Goal: Task Accomplishment & Management: Use online tool/utility

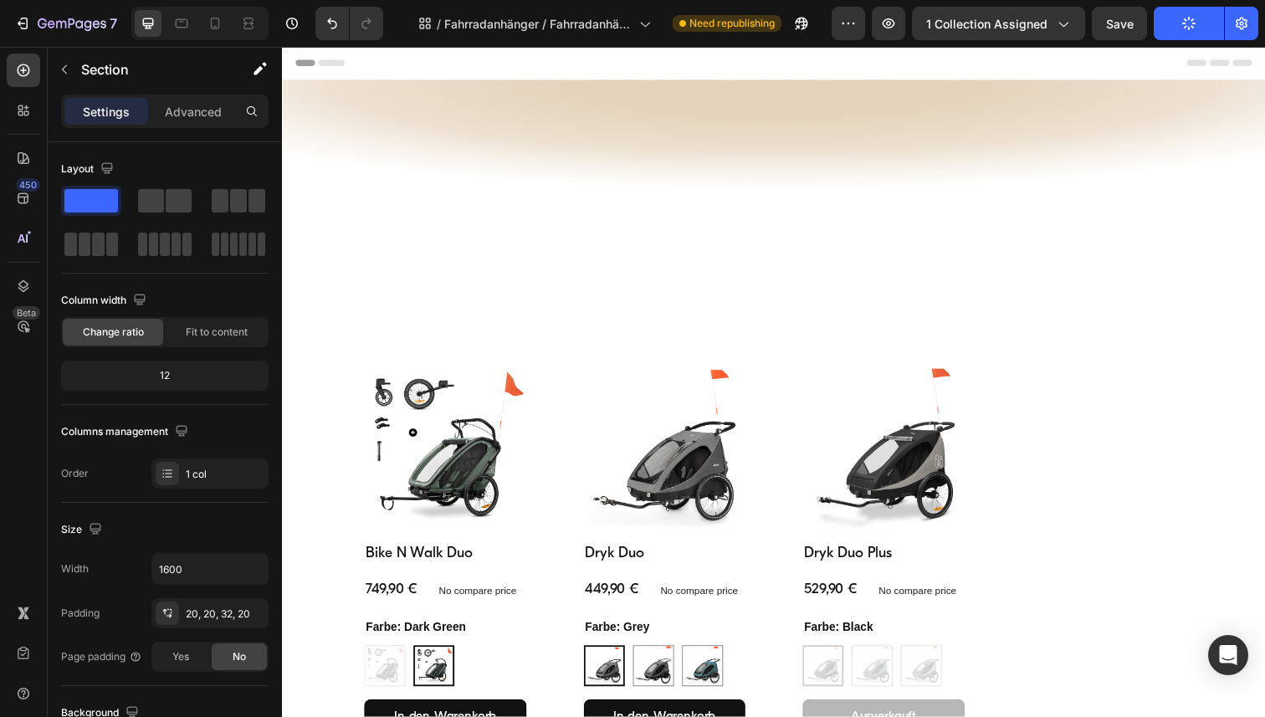
scroll to position [595, 0]
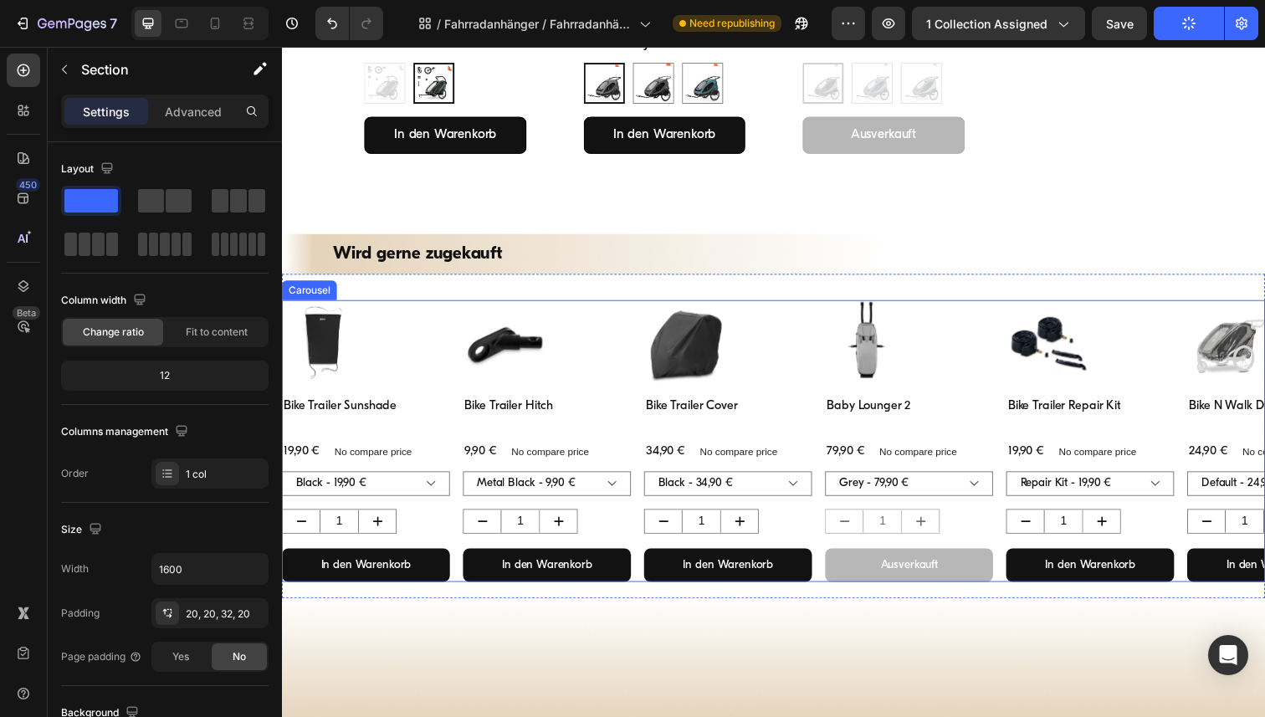
click at [454, 324] on div "Product Images Bike Trailer Sunshade Product Title 19,90 € Product Price Produc…" at bounding box center [784, 450] width 1004 height 288
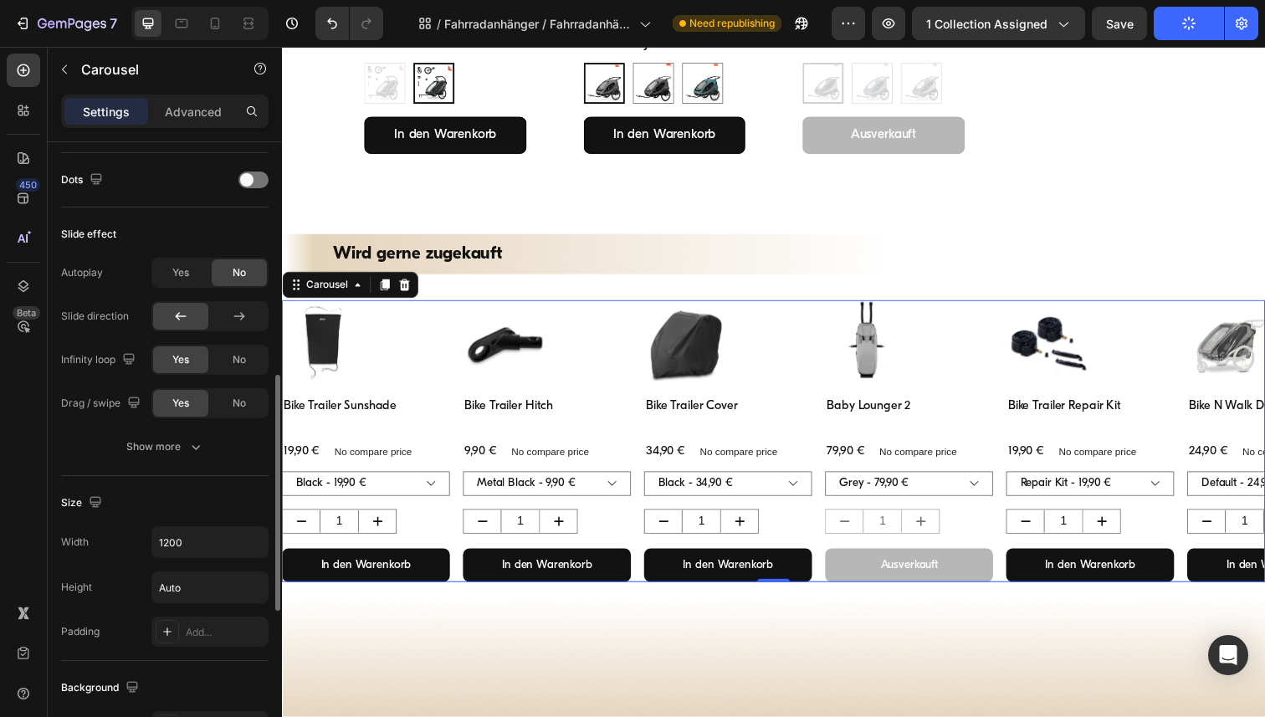
scroll to position [630, 0]
click at [172, 550] on input "1200" at bounding box center [209, 541] width 115 height 30
paste input "https://www.hauck.de/es/collections/sillas-gemelares-duos"
type input "https://www.hauck.de/es/collections/sillas-gemelares-duos"
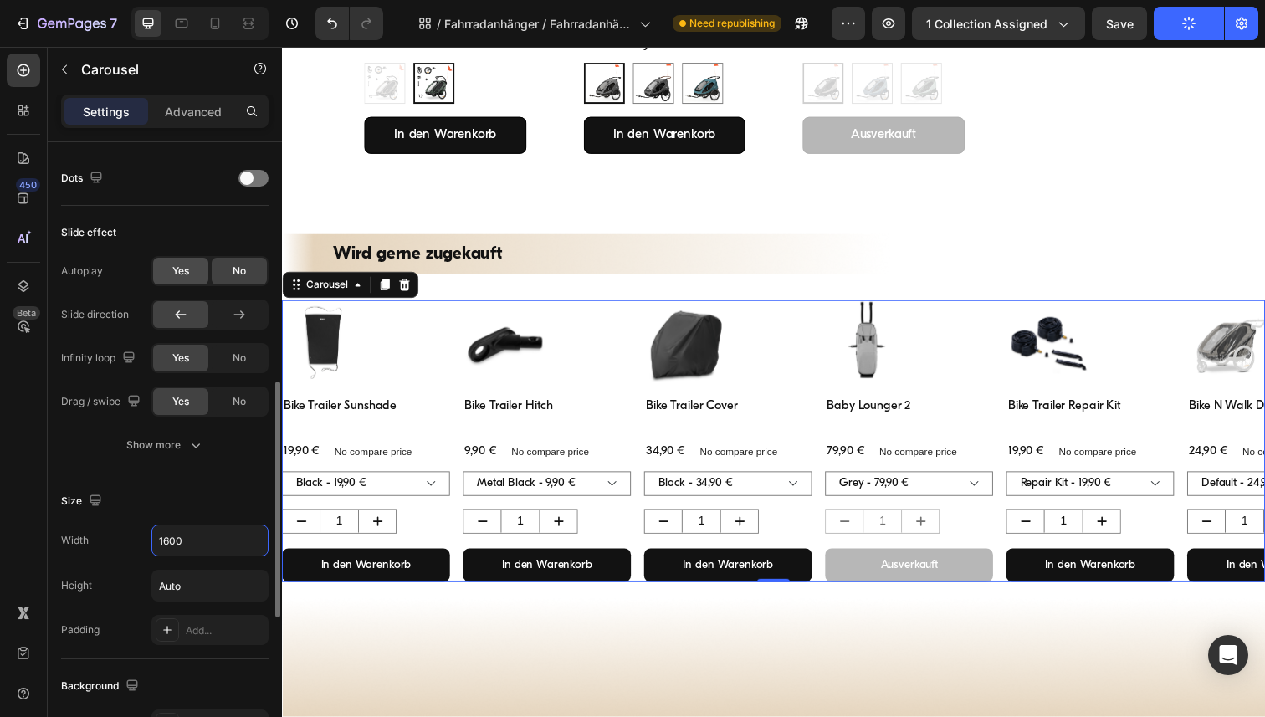
type input "1600"
click at [179, 272] on span "Yes" at bounding box center [180, 271] width 17 height 15
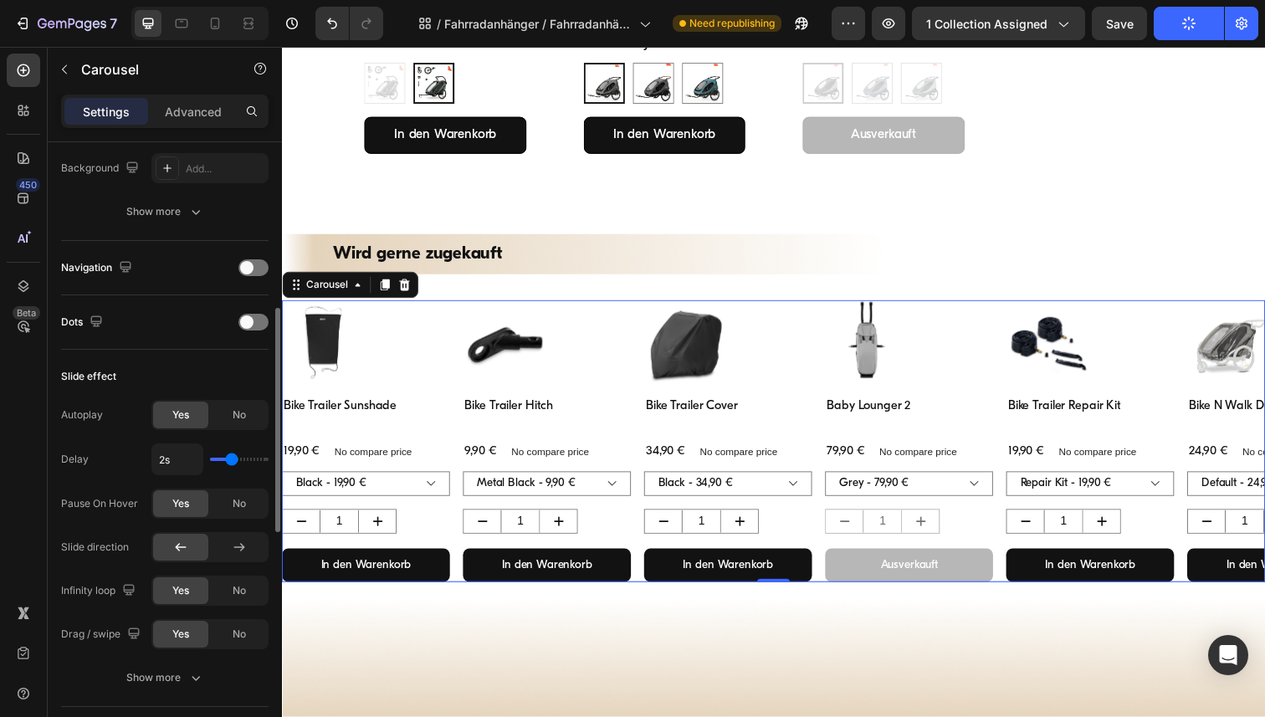
scroll to position [477, 0]
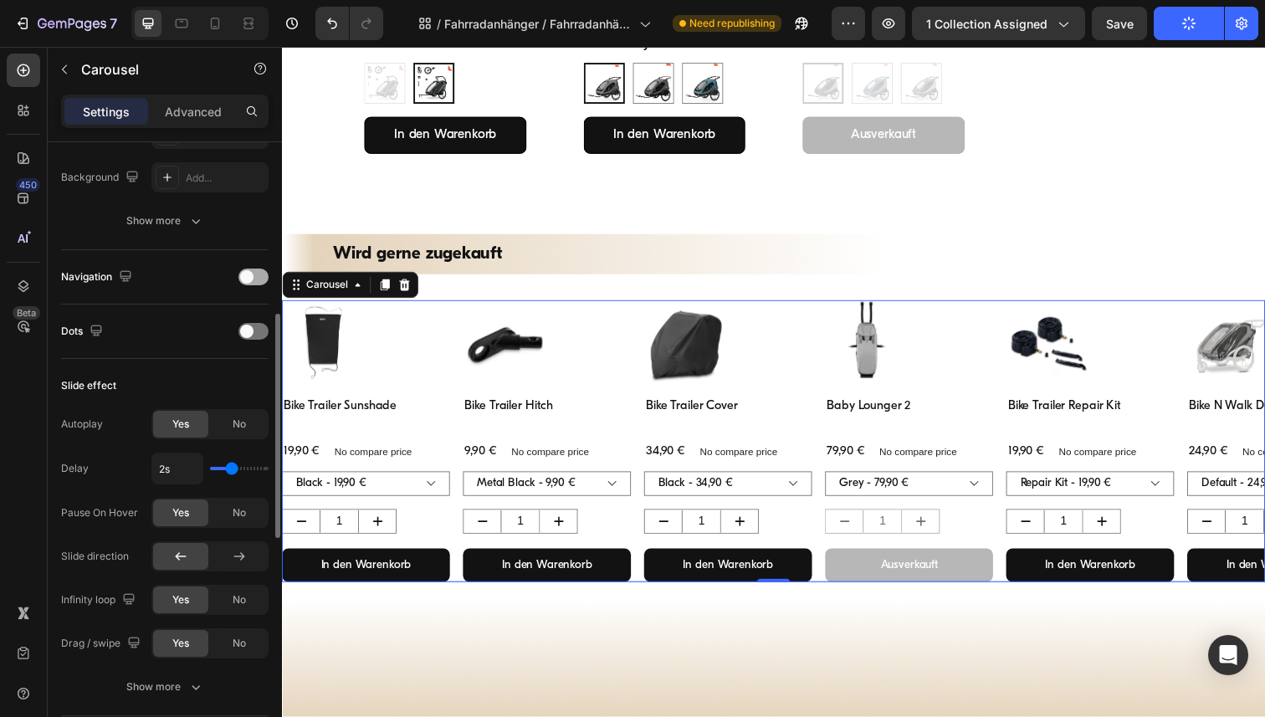
click at [256, 272] on div at bounding box center [253, 277] width 30 height 17
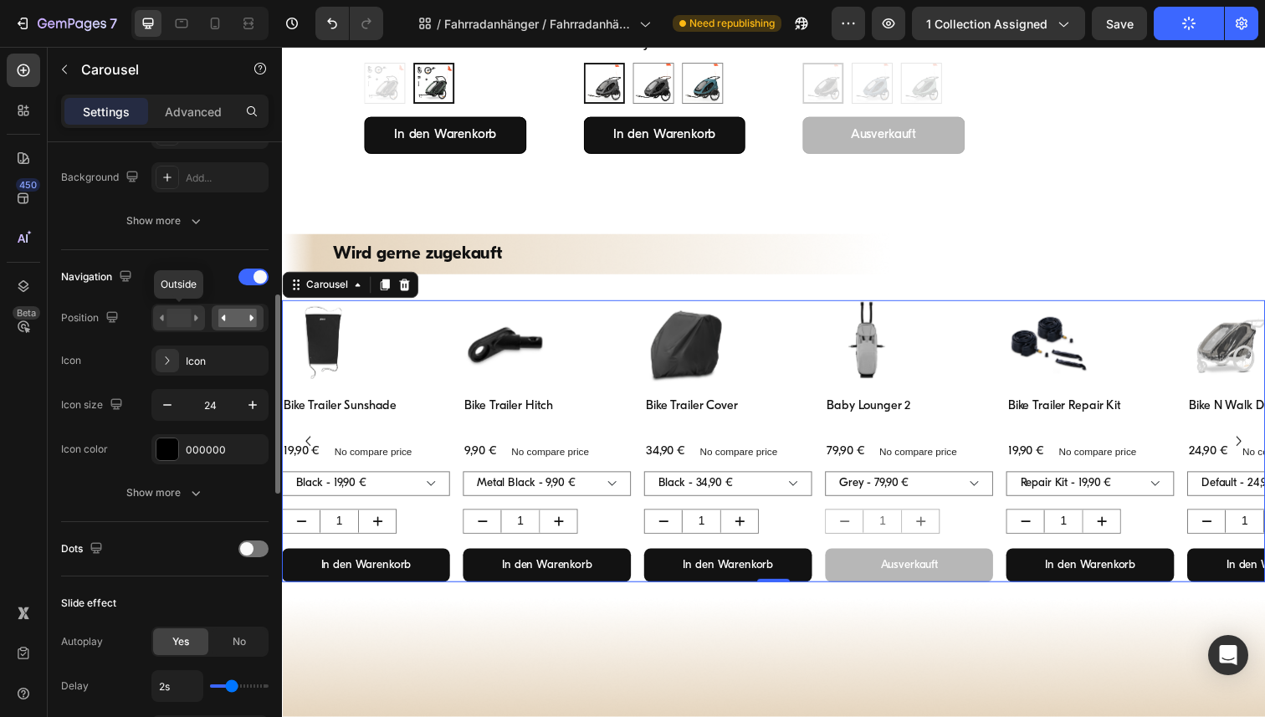
click at [174, 313] on rect at bounding box center [179, 318] width 24 height 18
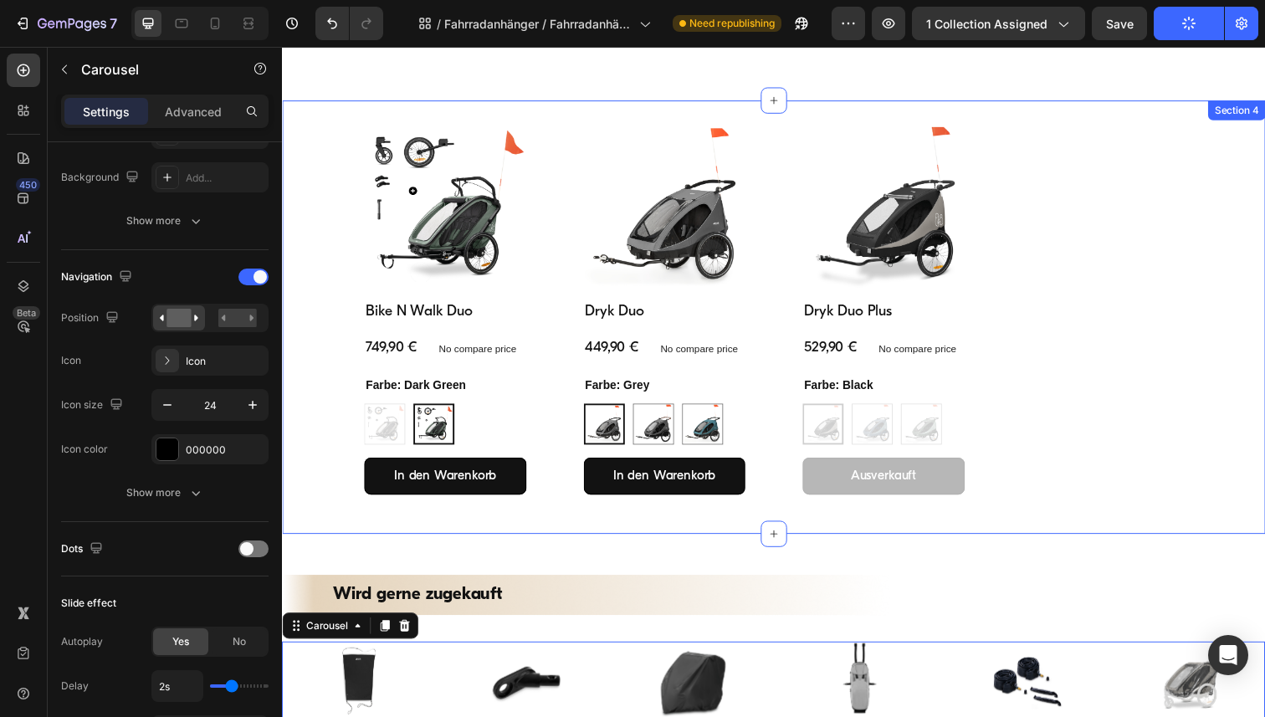
scroll to position [0, 0]
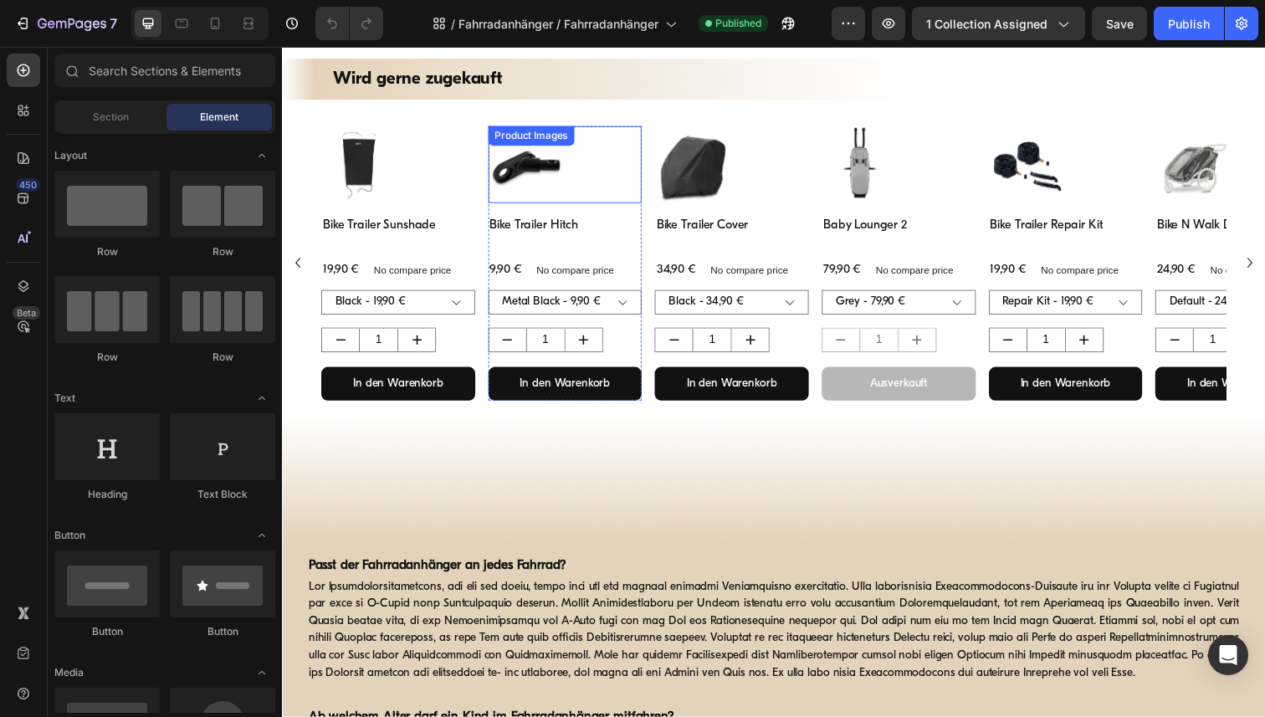
scroll to position [769, 0]
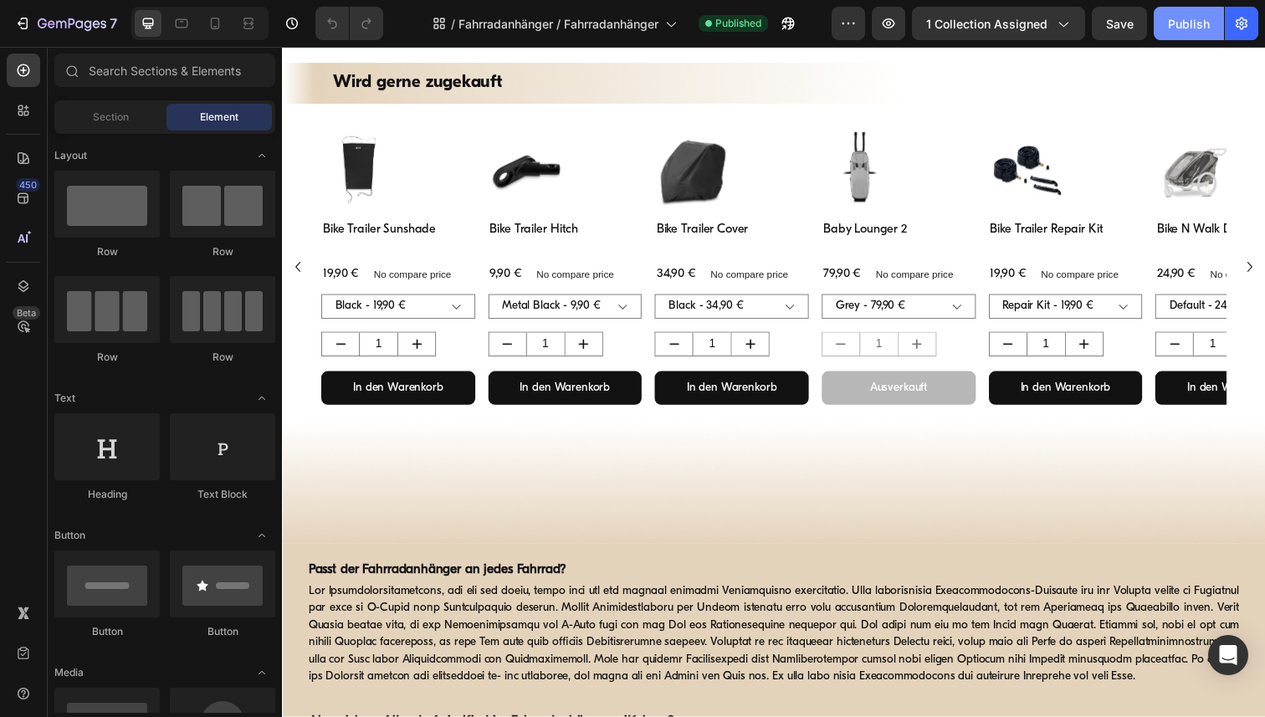
click at [1183, 20] on div "Publish" at bounding box center [1189, 24] width 42 height 18
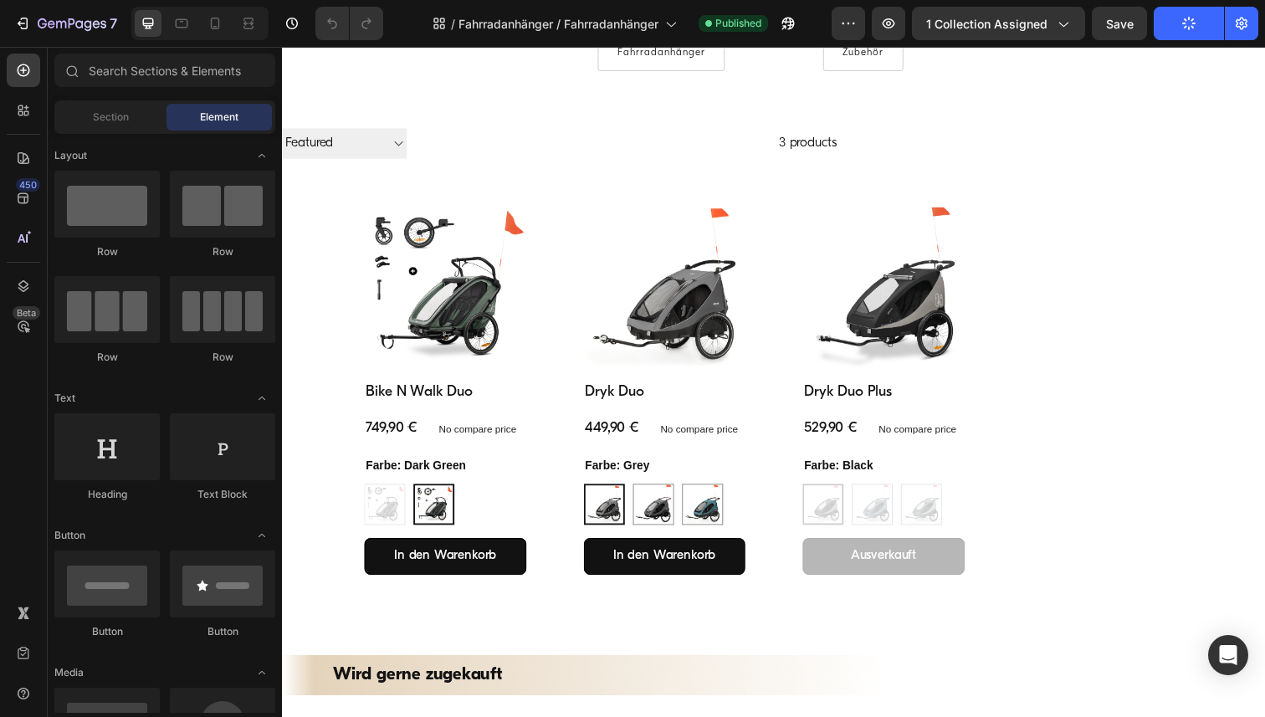
scroll to position [164, 0]
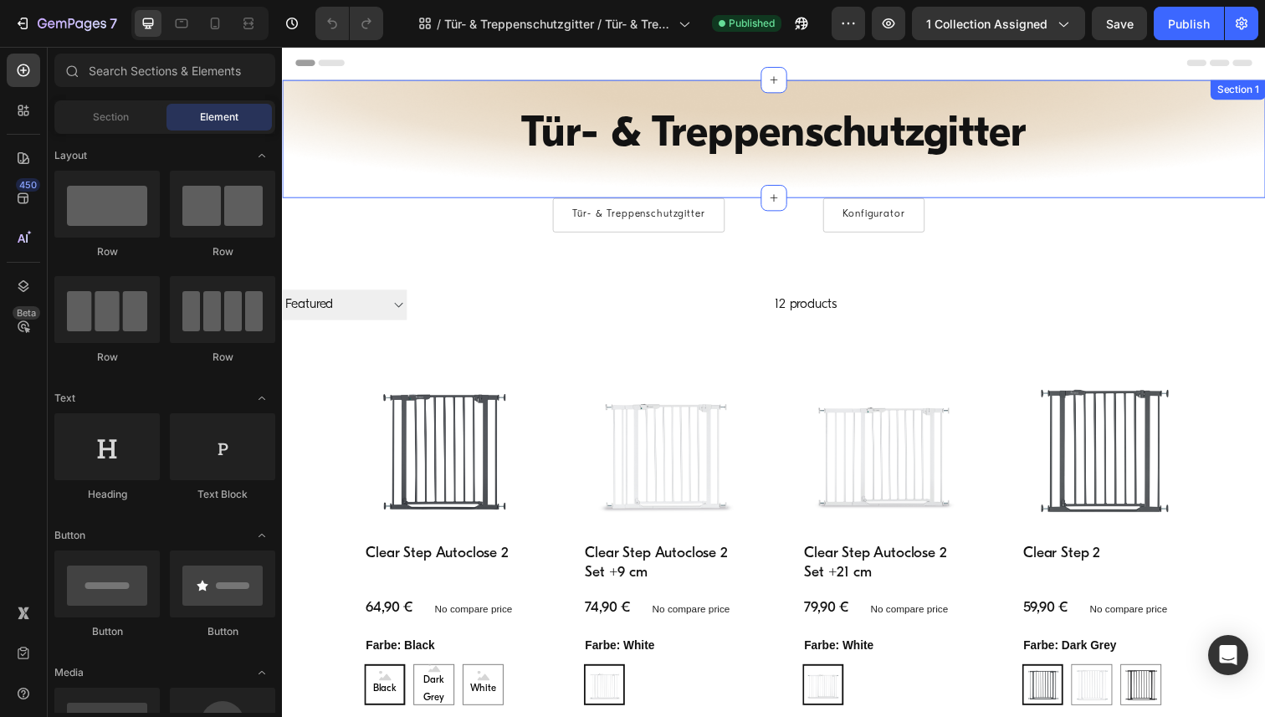
click at [352, 87] on div "Tür- & Treppenschutzgitter Heading Row Section 1" at bounding box center [784, 141] width 1004 height 121
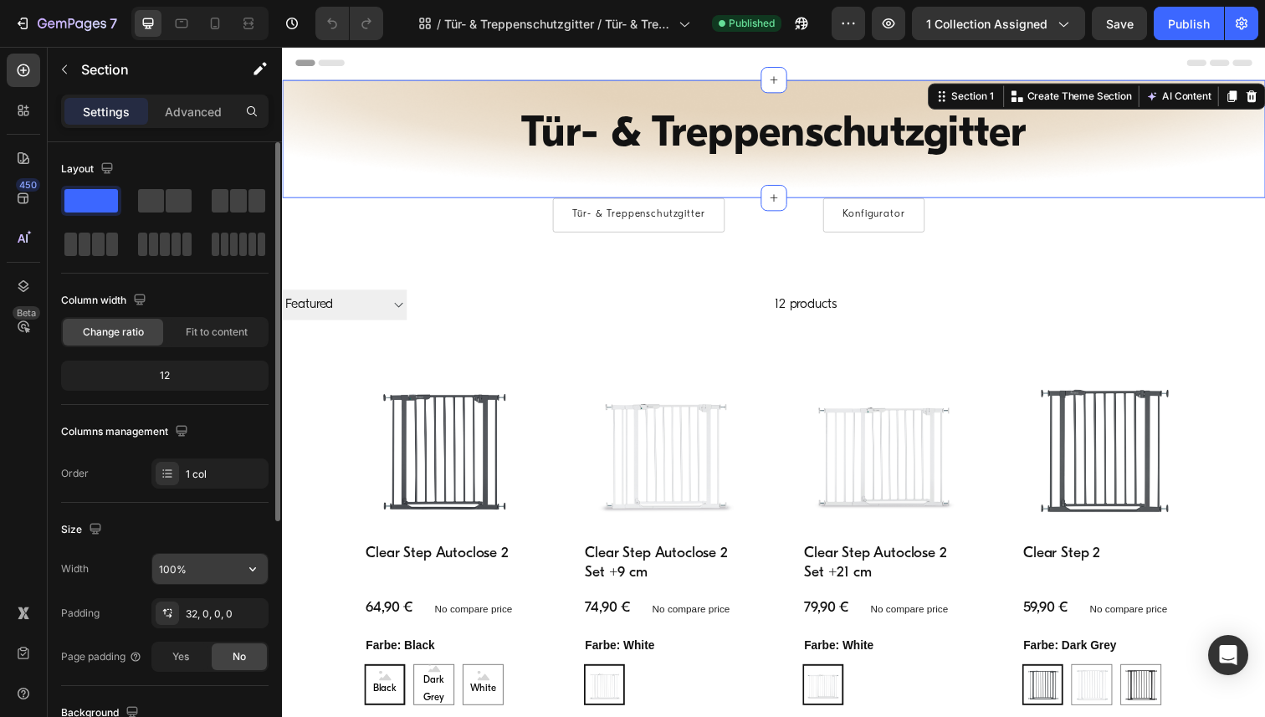
click at [195, 565] on input "100%" at bounding box center [209, 569] width 115 height 30
click at [248, 572] on icon "button" at bounding box center [252, 569] width 17 height 17
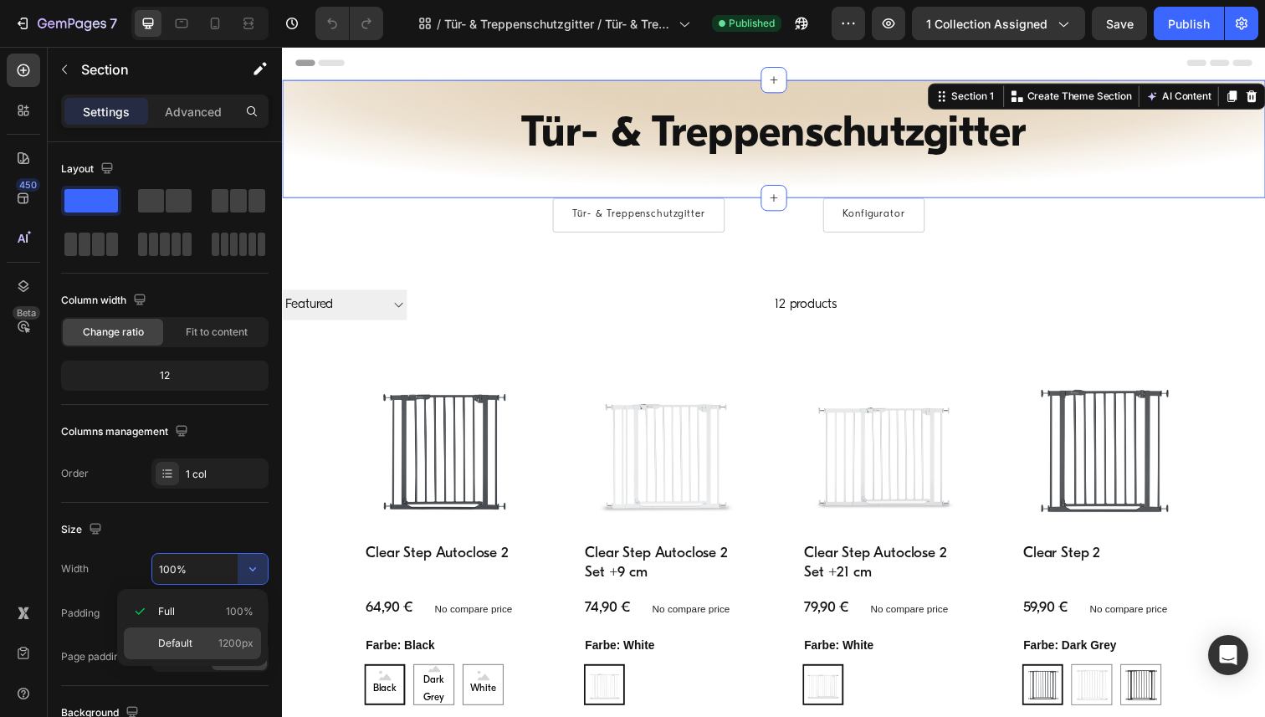
click at [212, 633] on div "Default 1200px" at bounding box center [192, 644] width 137 height 32
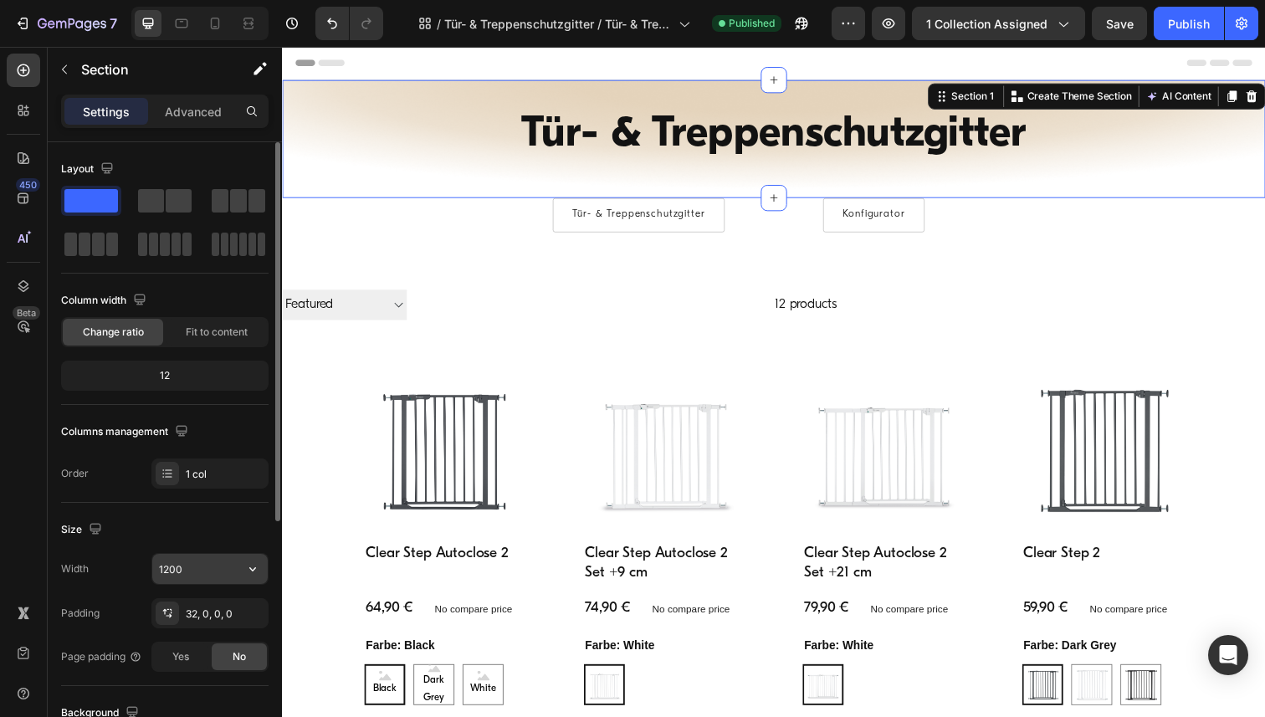
click at [209, 568] on input "1200" at bounding box center [209, 569] width 115 height 30
paste input "6"
type input "1600"
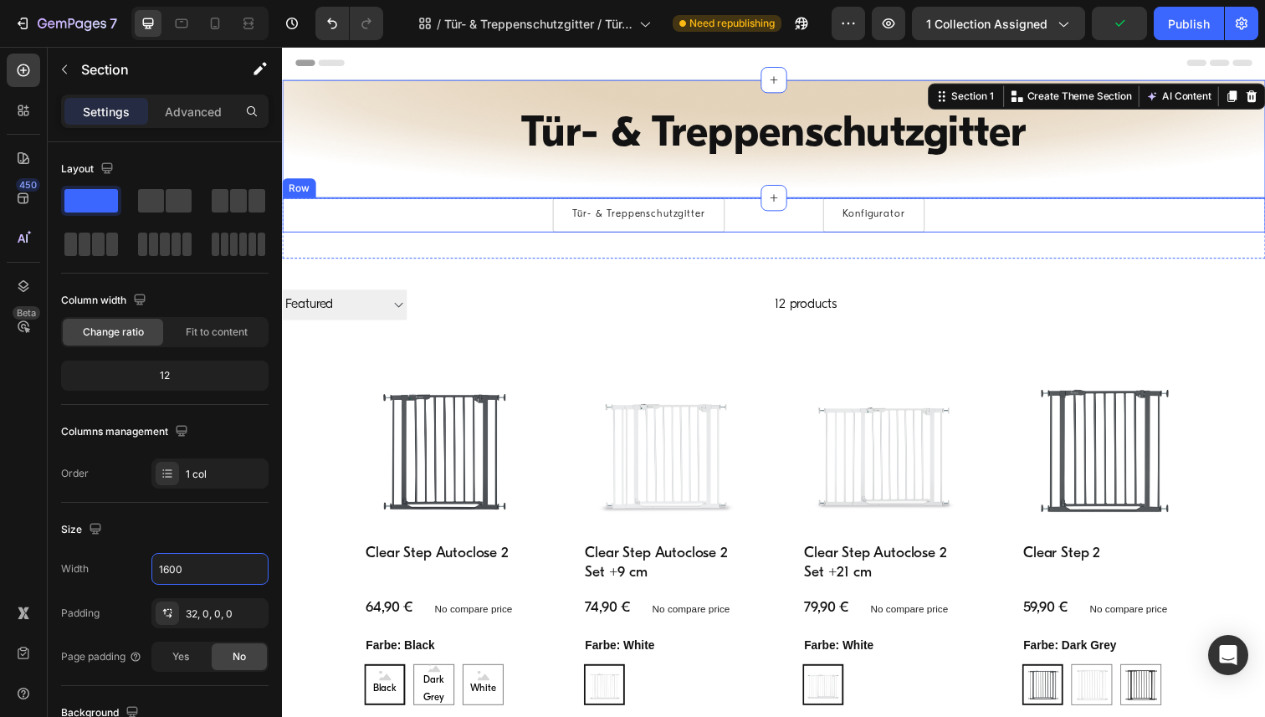
click at [287, 220] on div "Tür- & Treppenschutzgitter Button Konfigurator Button Row" at bounding box center [784, 219] width 1004 height 35
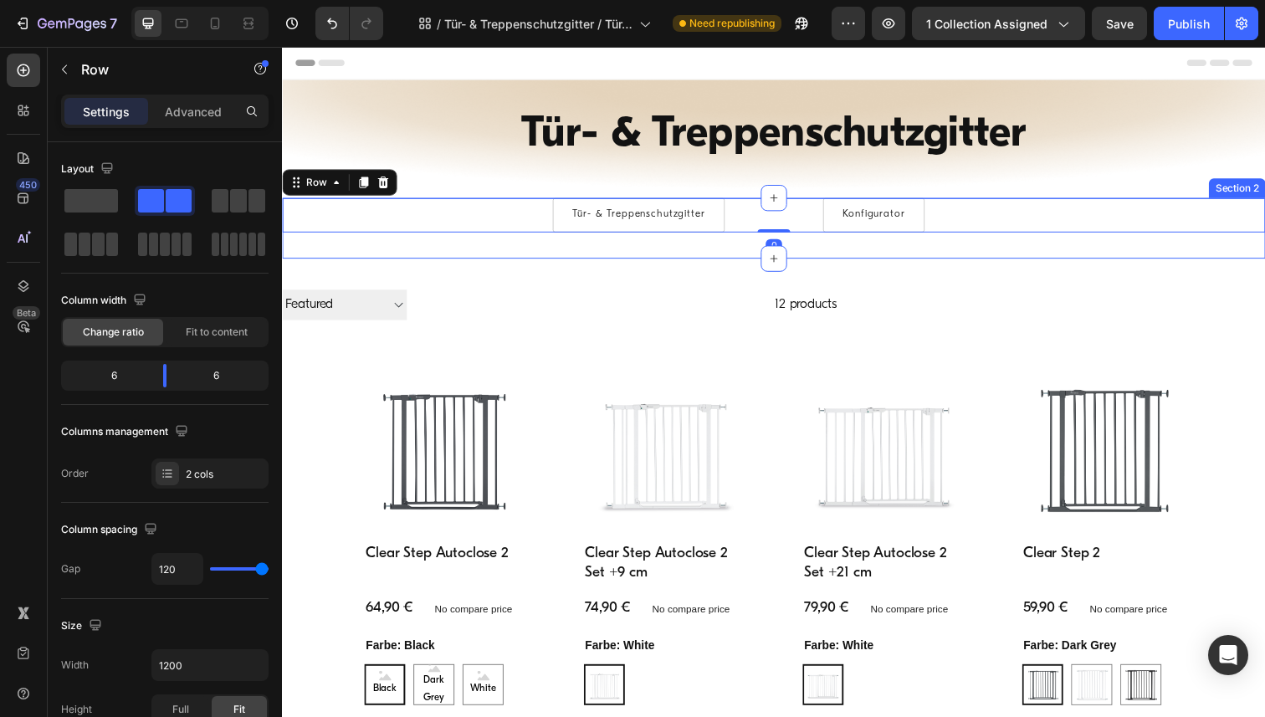
click at [295, 248] on div "Tür- & Treppenschutzgitter Button Konfigurator Button Row 0 Section 2" at bounding box center [784, 233] width 1004 height 62
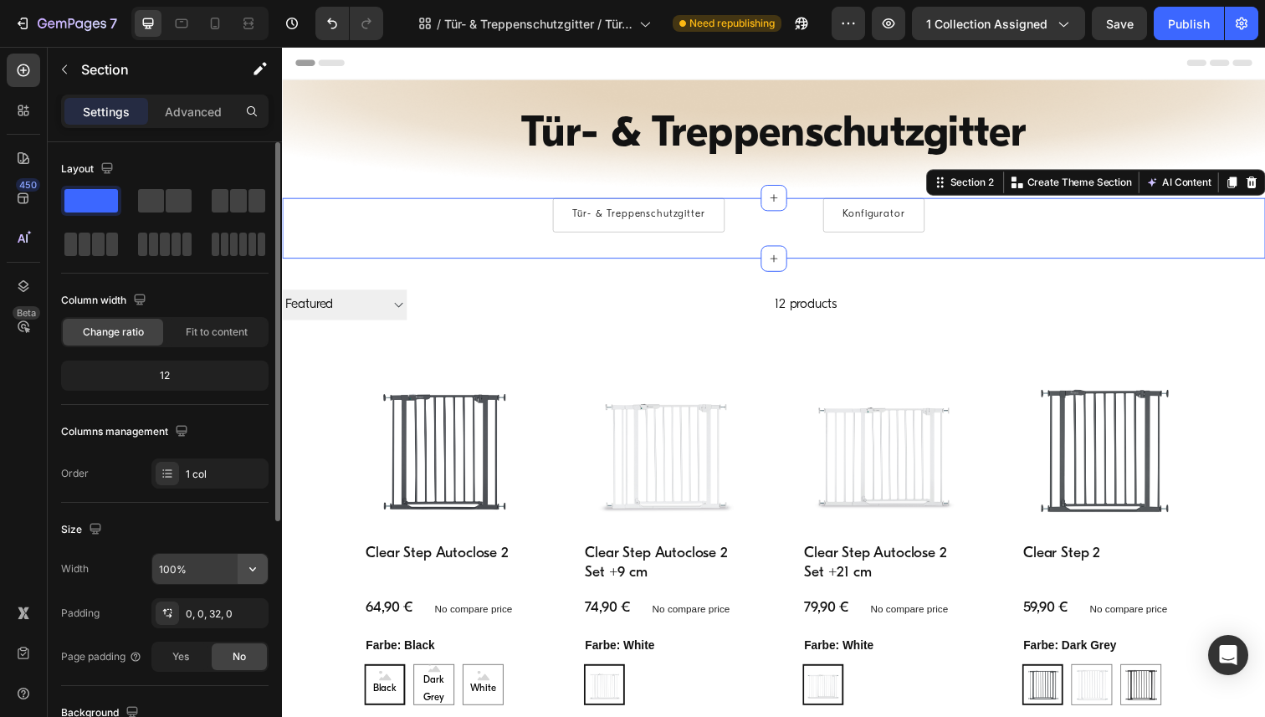
click at [259, 572] on icon "button" at bounding box center [252, 569] width 17 height 17
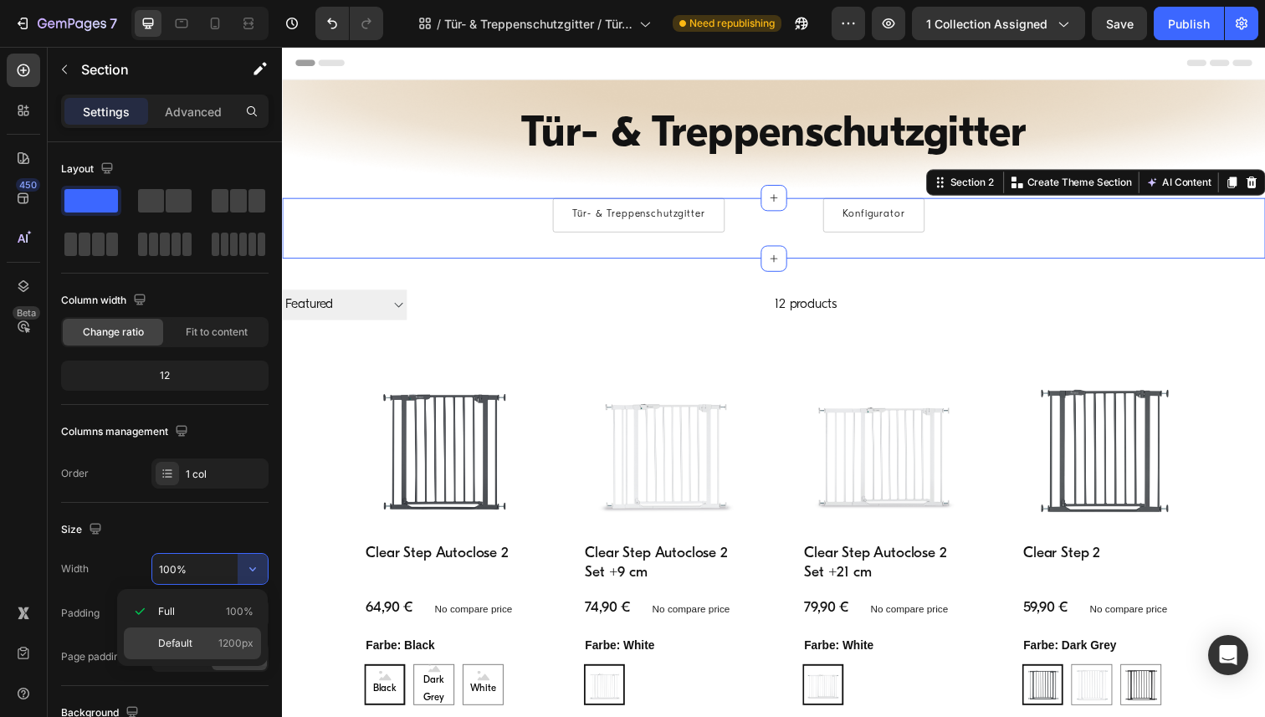
click at [208, 655] on div "Default 1200px" at bounding box center [192, 644] width 137 height 32
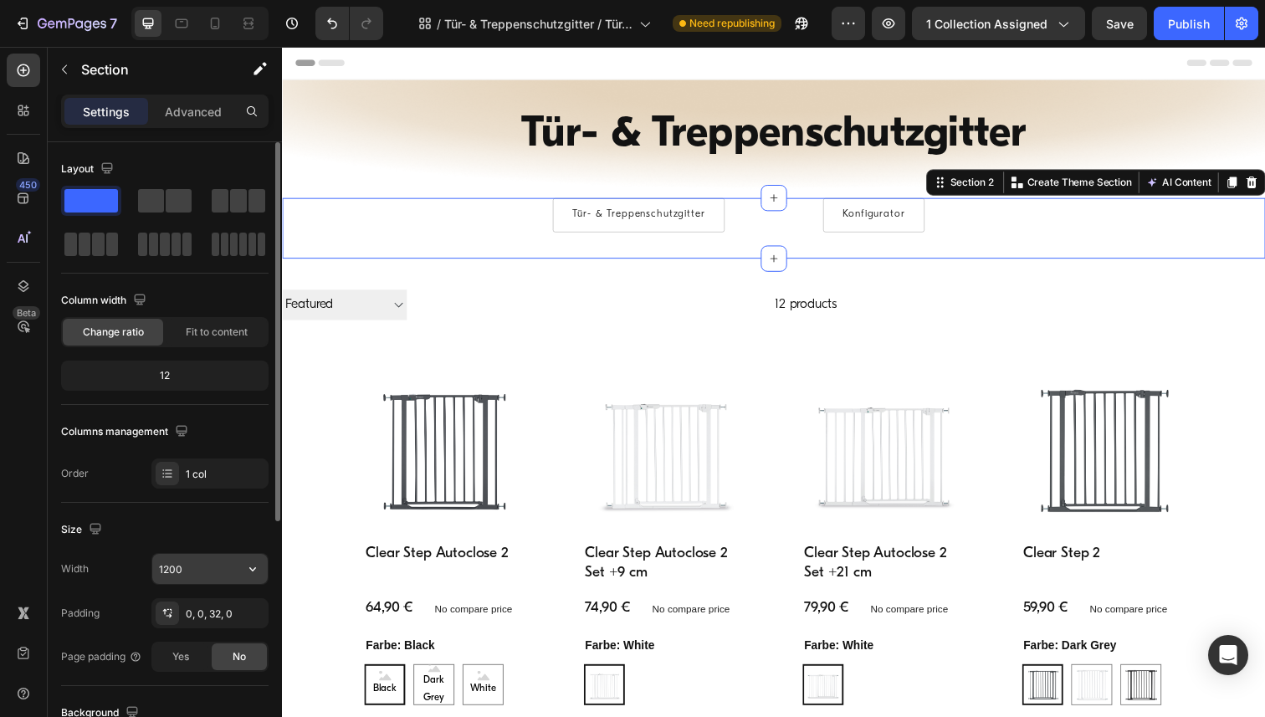
click at [201, 567] on input "1200" at bounding box center [209, 569] width 115 height 30
paste input "6"
type input "1600"
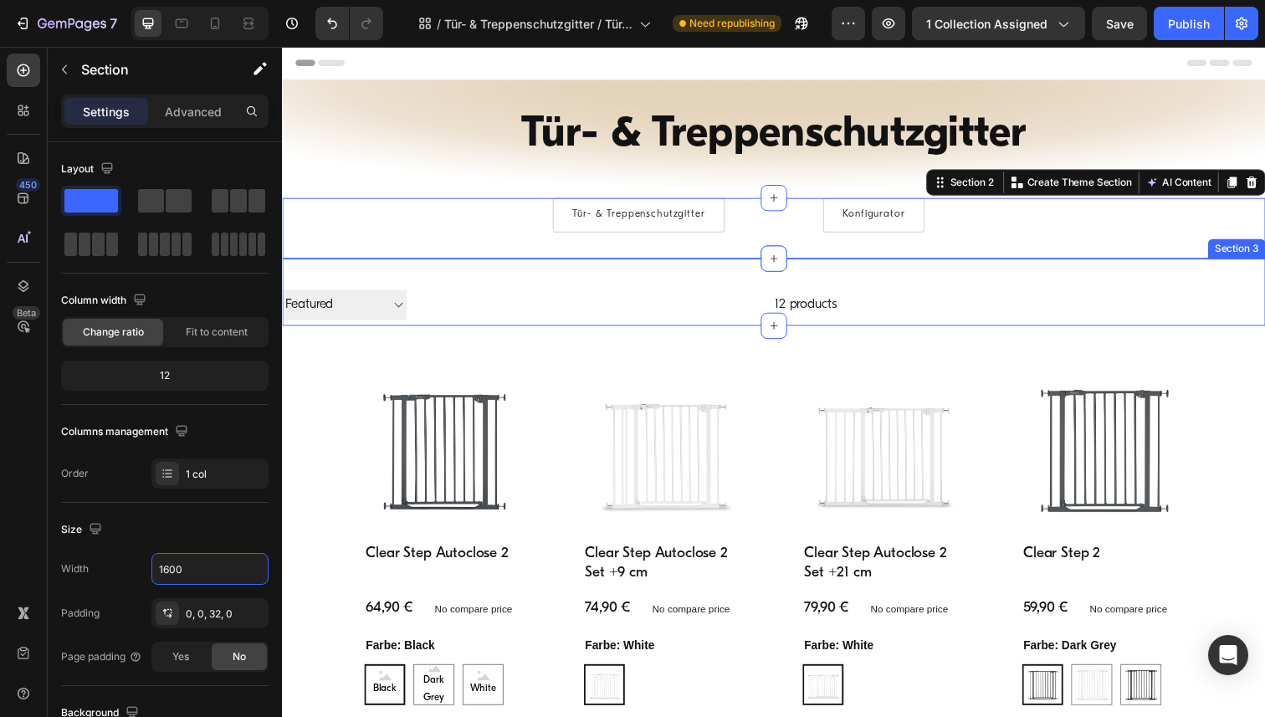
click at [445, 275] on div "Filter Best selling Featured Alphabetically, A-Z Alphabetically, Z-A Price, low…" at bounding box center [784, 298] width 1004 height 69
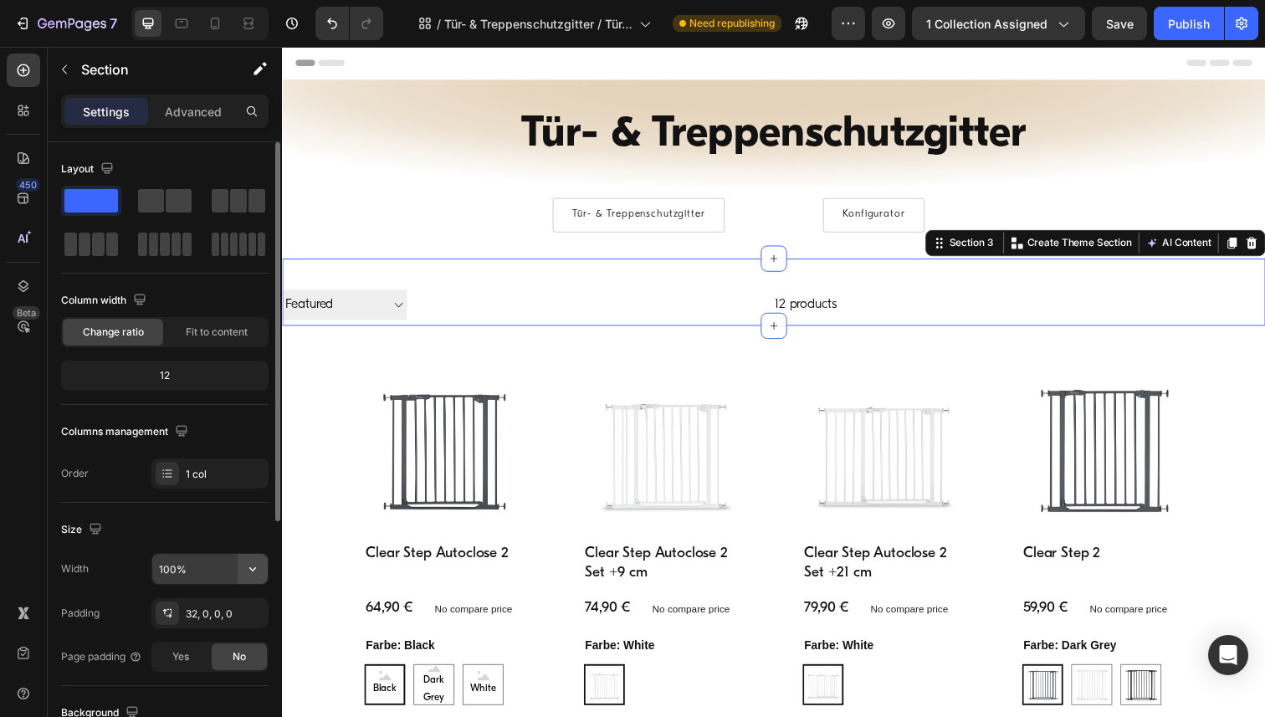
click at [249, 577] on icon "button" at bounding box center [252, 569] width 17 height 17
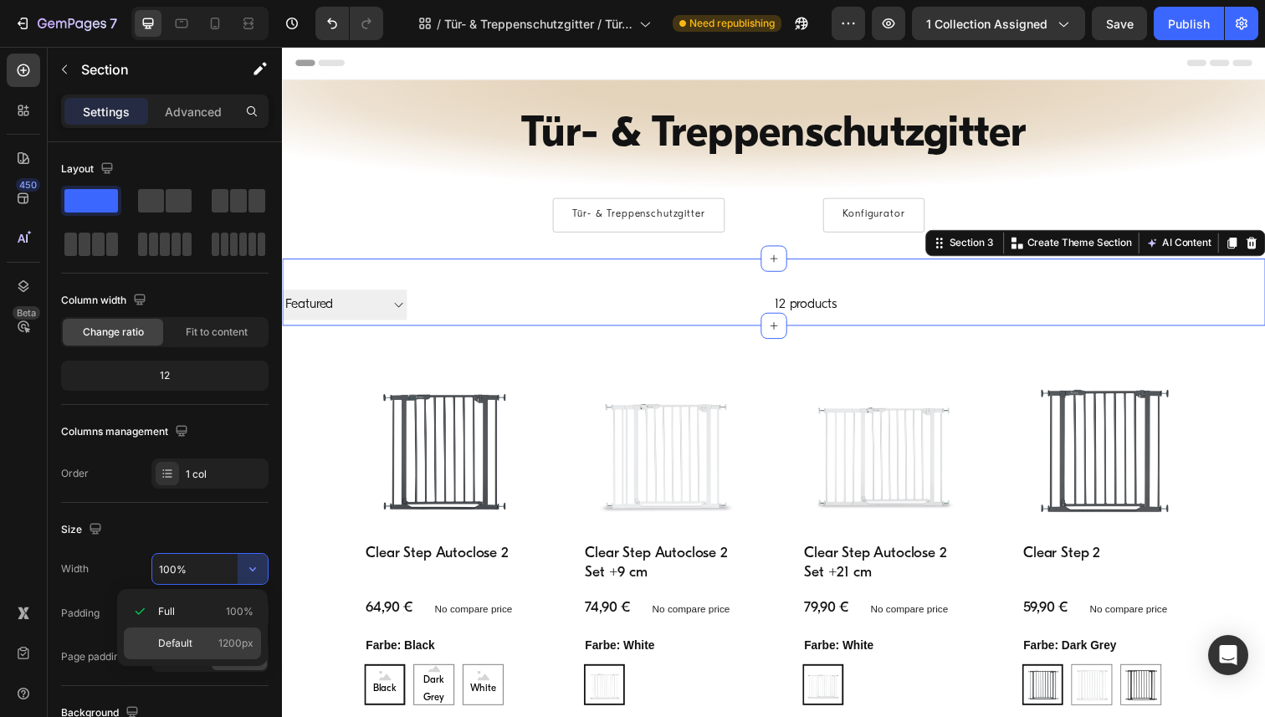
click at [174, 638] on span "Default" at bounding box center [175, 643] width 34 height 15
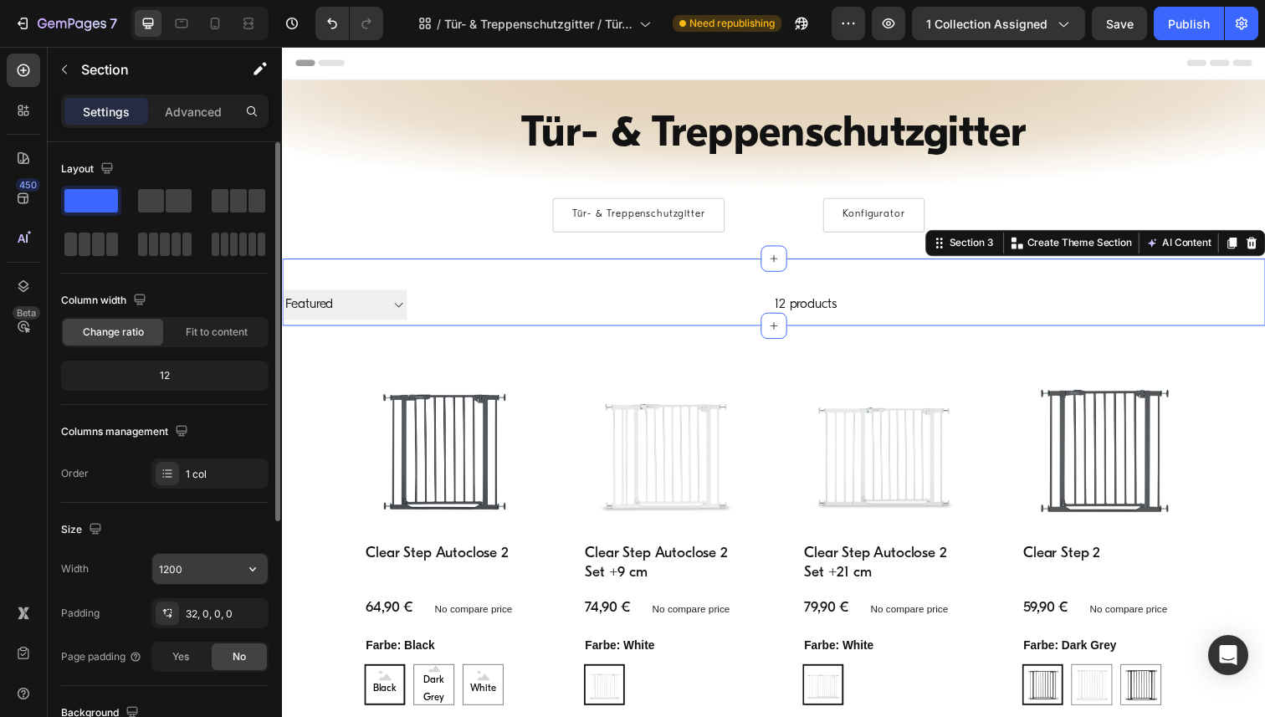
click at [188, 573] on input "1200" at bounding box center [209, 569] width 115 height 30
paste input "6"
type input "1600"
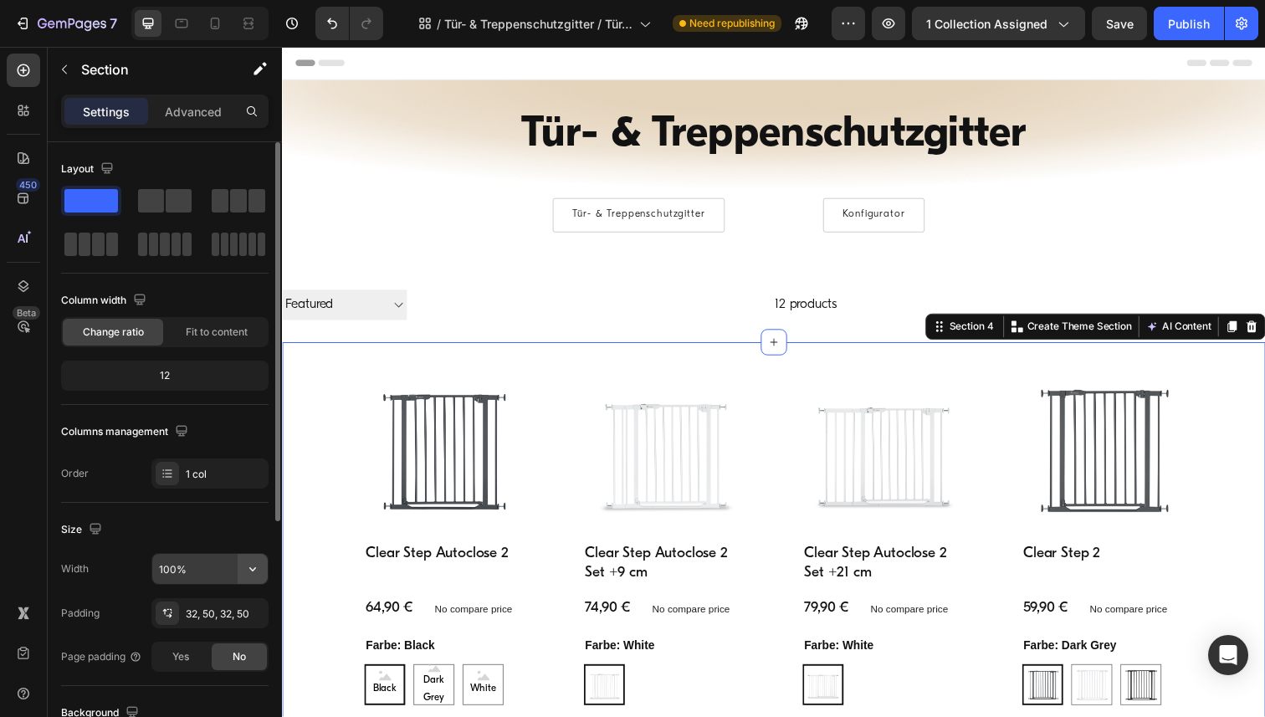
click at [258, 580] on button "button" at bounding box center [253, 569] width 30 height 30
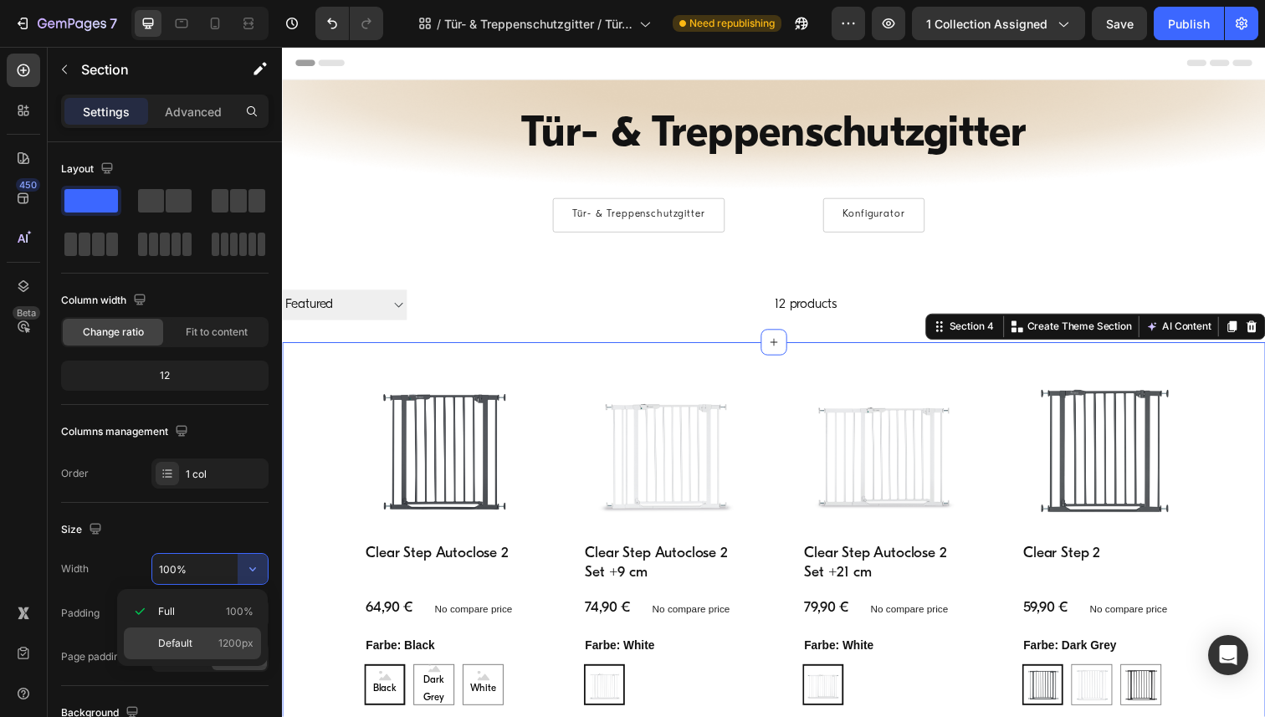
click at [205, 644] on p "Default 1200px" at bounding box center [205, 643] width 95 height 15
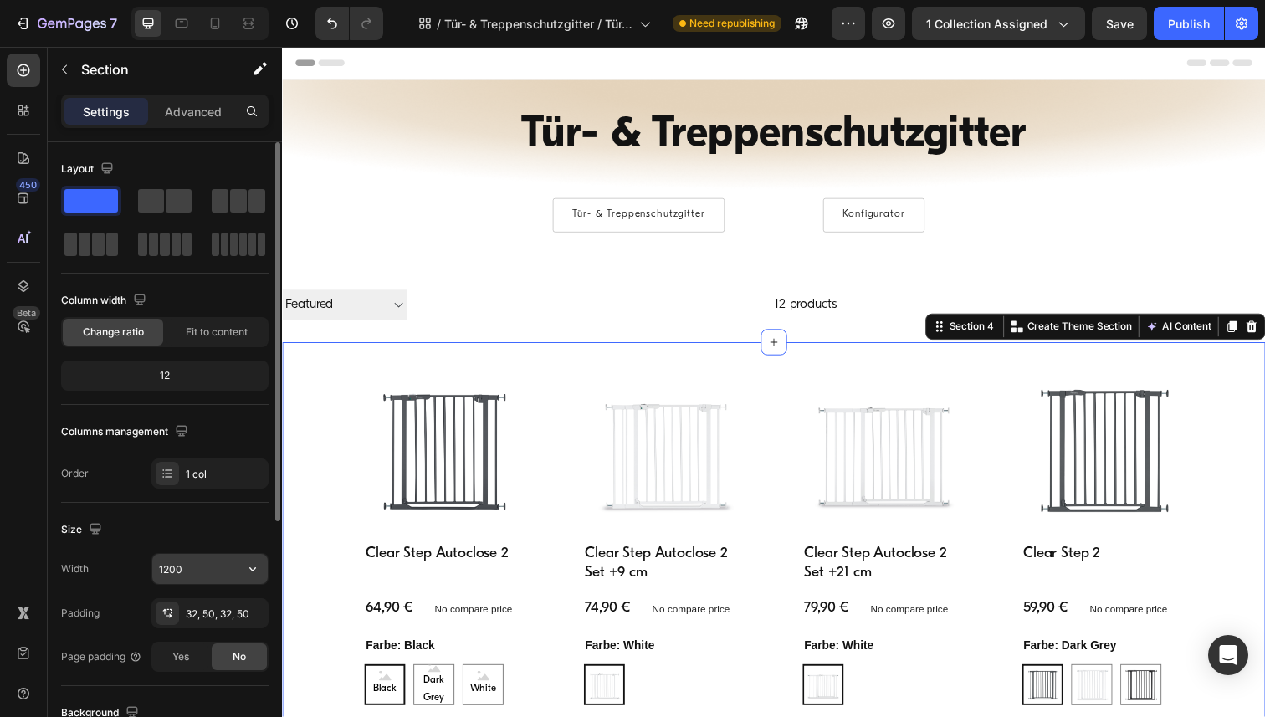
click at [203, 563] on input "1200" at bounding box center [209, 569] width 115 height 30
paste input "6"
type input "1600"
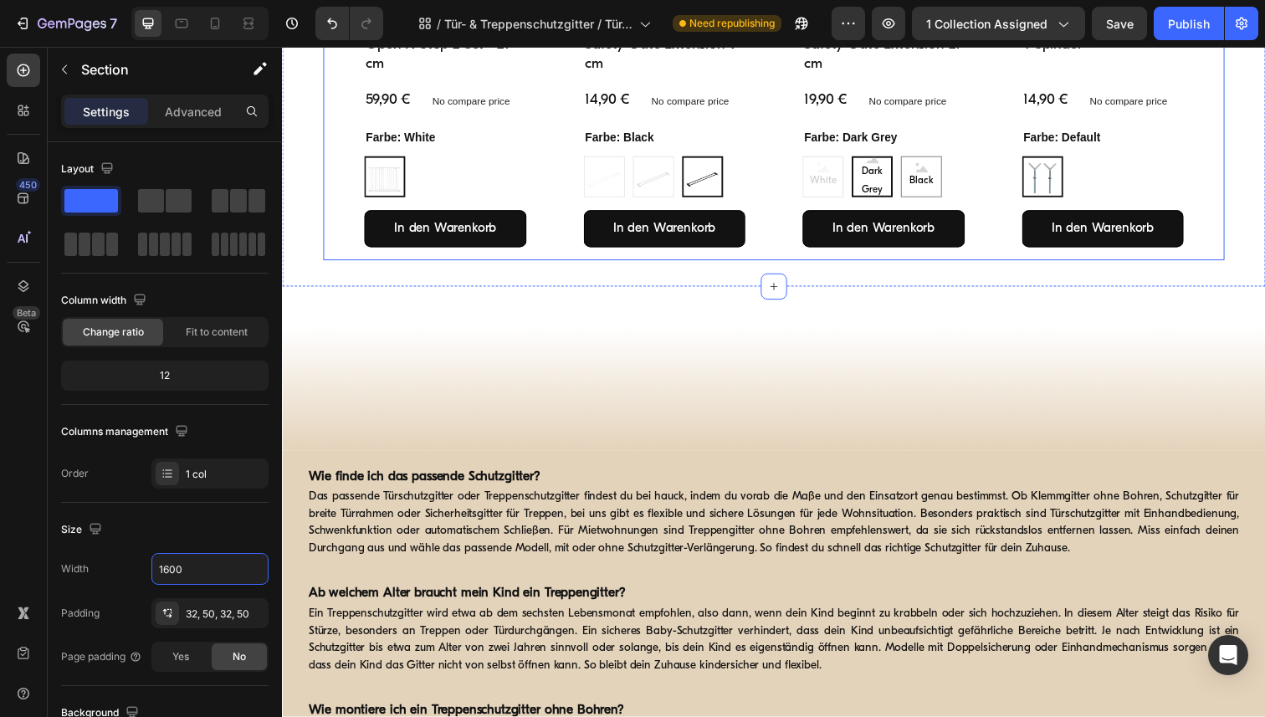
scroll to position [1424, 0]
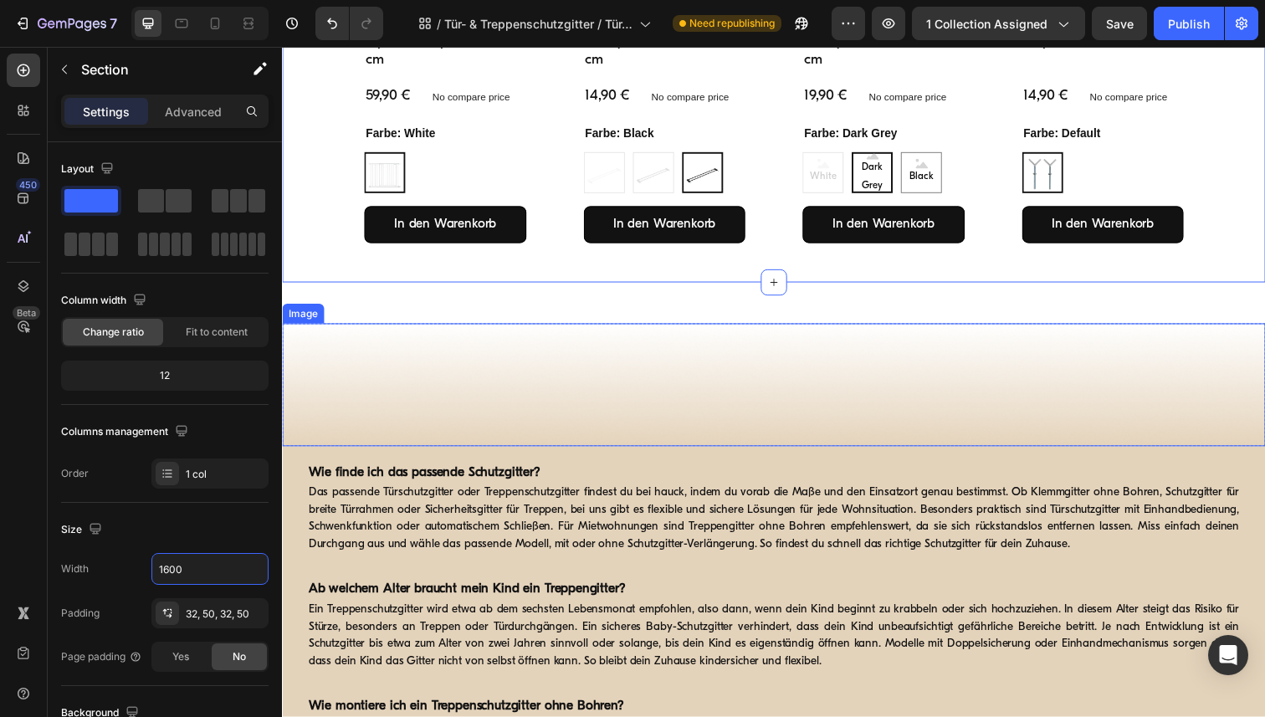
click at [331, 336] on img at bounding box center [784, 393] width 1004 height 126
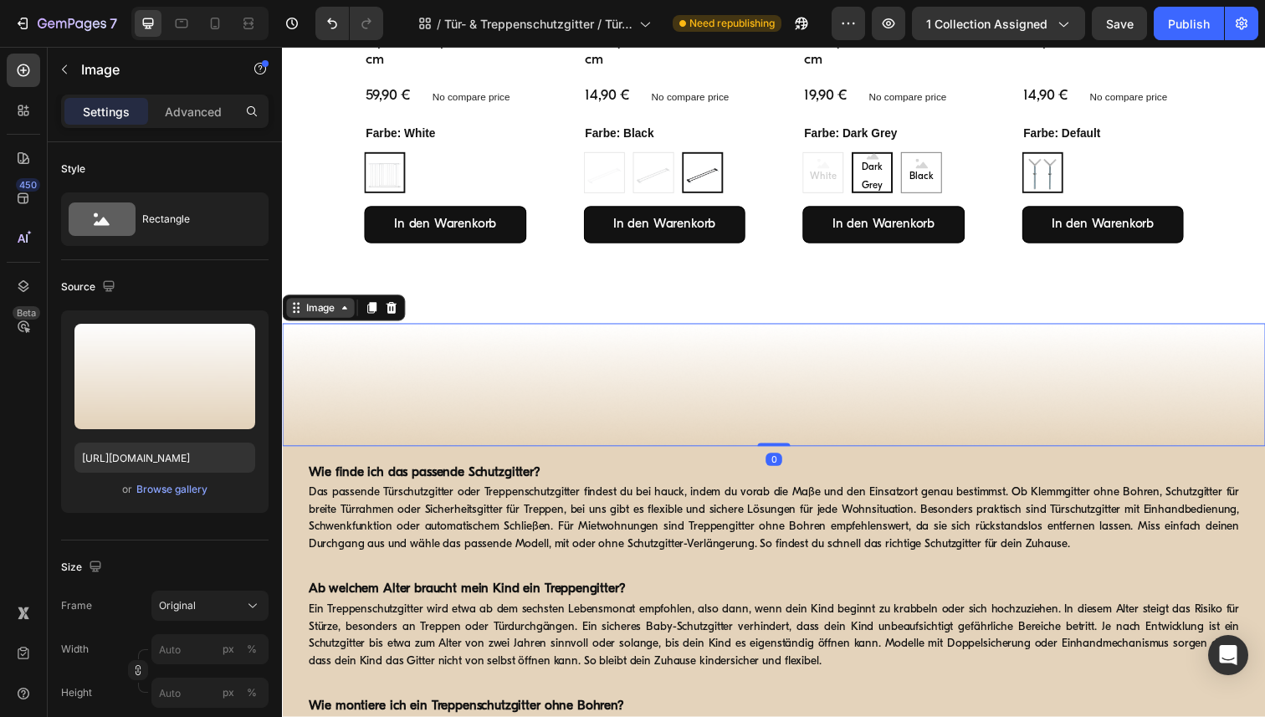
click at [327, 315] on div "Image" at bounding box center [321, 313] width 36 height 15
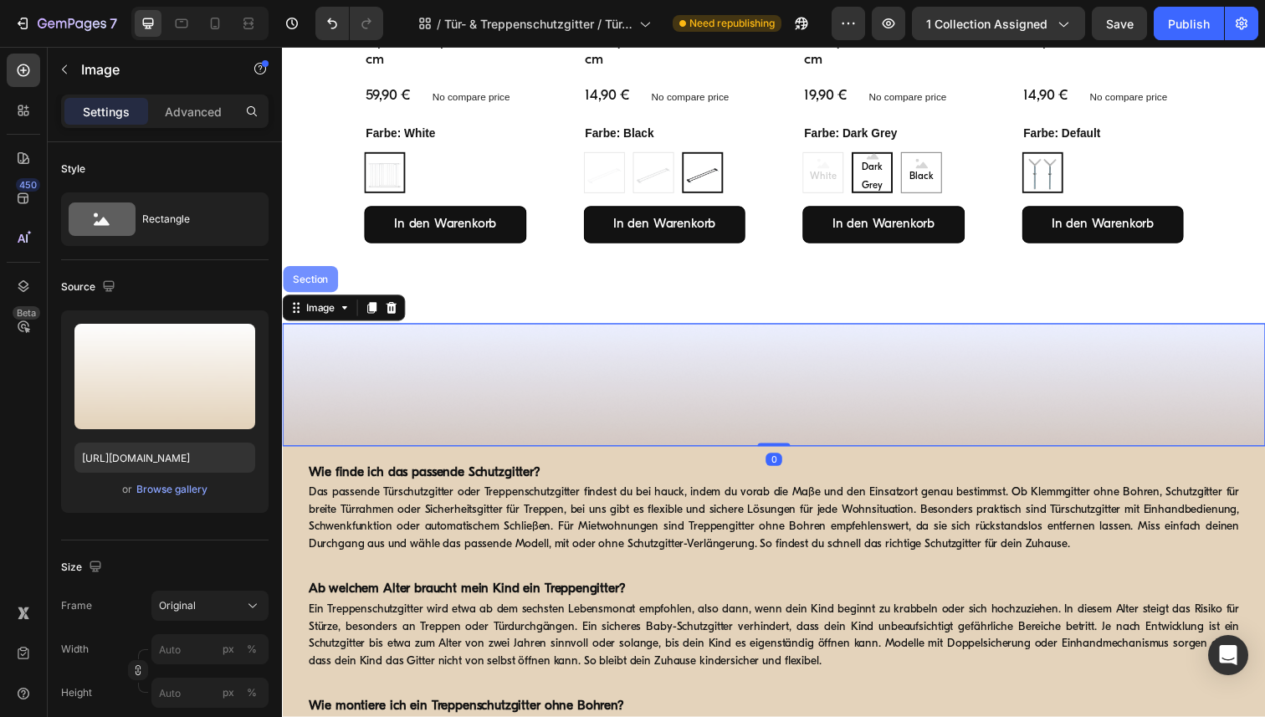
click at [312, 289] on div "Section" at bounding box center [311, 284] width 56 height 27
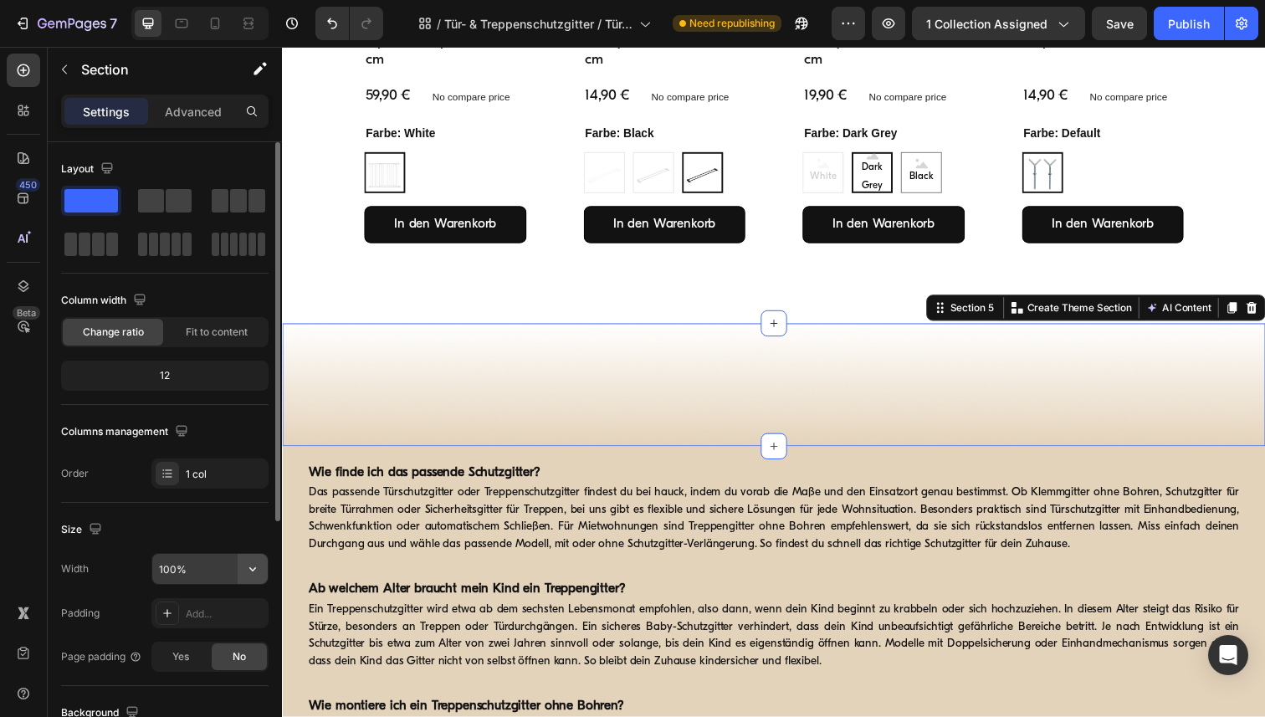
click at [254, 568] on icon "button" at bounding box center [252, 569] width 7 height 4
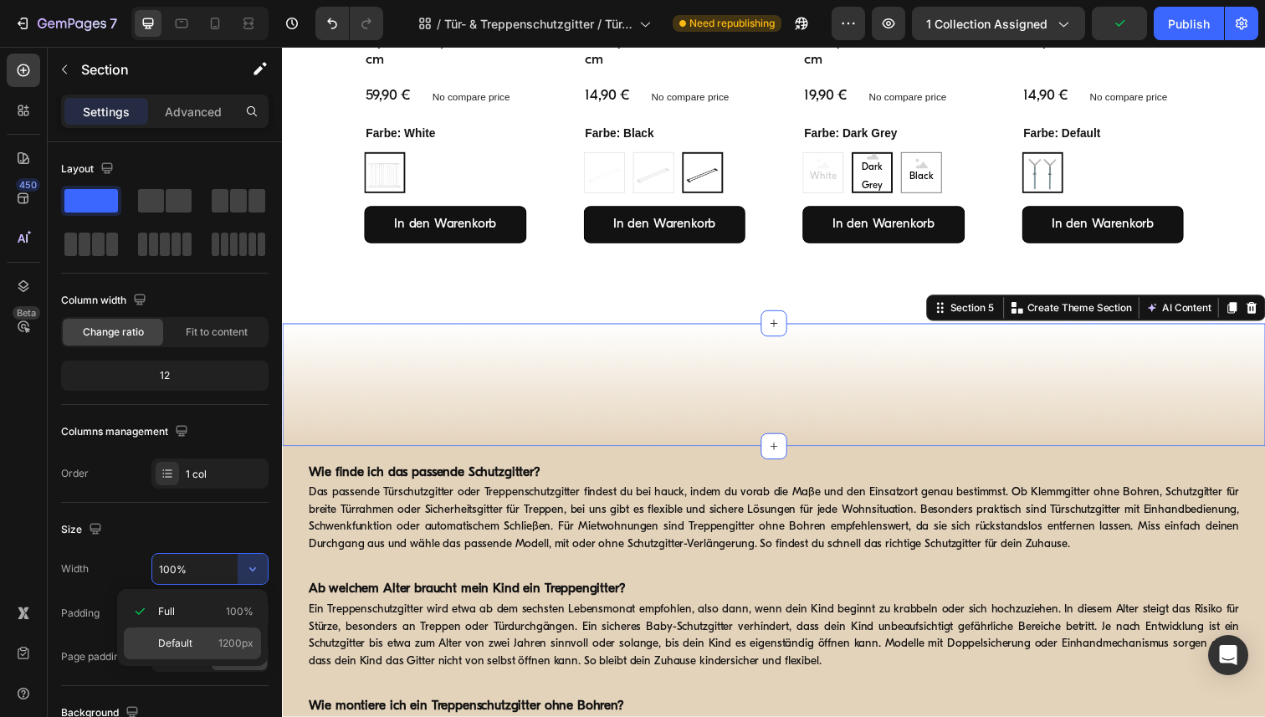
click at [192, 638] on span "Default" at bounding box center [175, 643] width 34 height 15
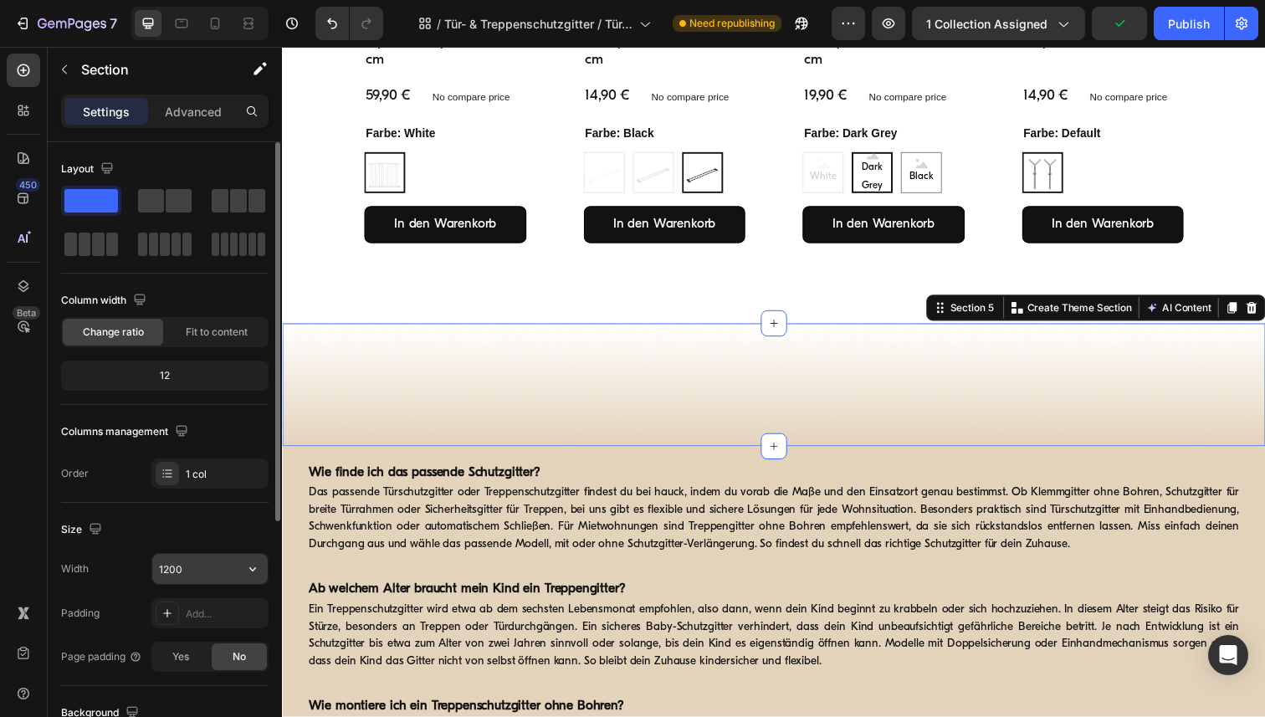
click at [188, 566] on input "1200" at bounding box center [209, 569] width 115 height 30
paste input "6"
type input "1600"
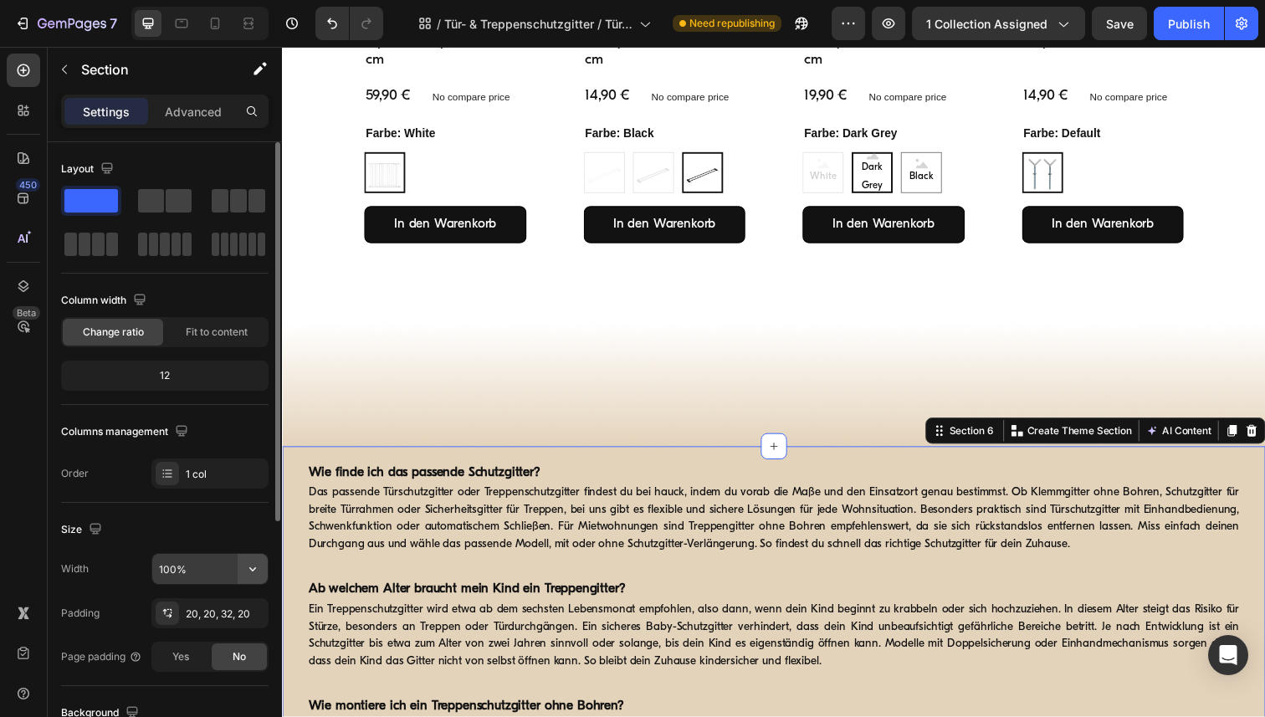
click at [255, 567] on icon "button" at bounding box center [252, 569] width 7 height 4
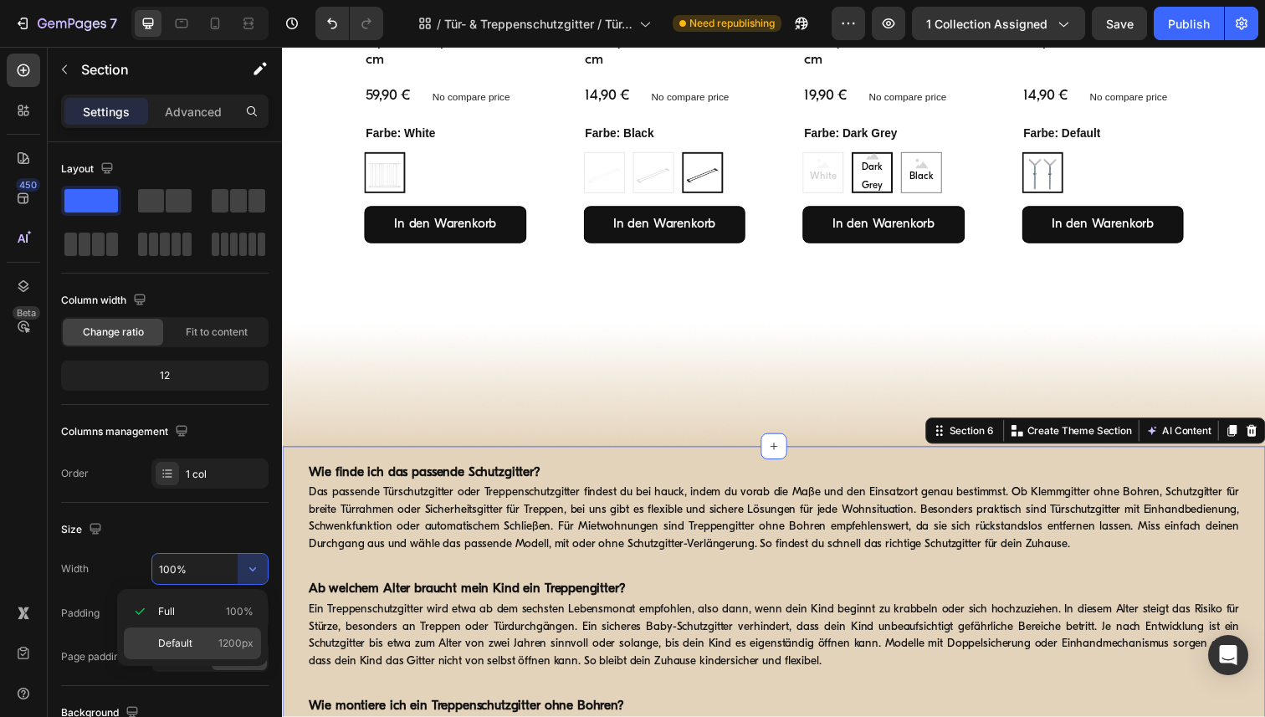
click at [181, 652] on div "Default 1200px" at bounding box center [192, 644] width 137 height 32
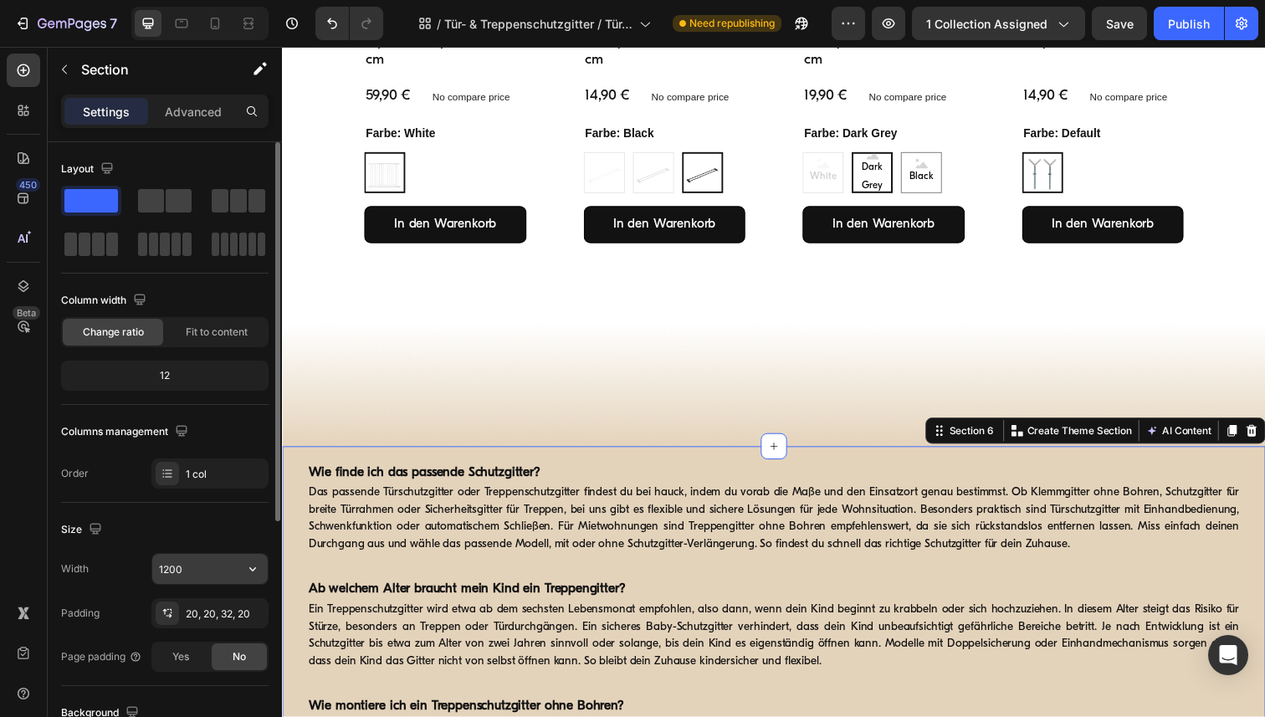
click at [193, 577] on input "1200" at bounding box center [209, 569] width 115 height 30
paste input "6"
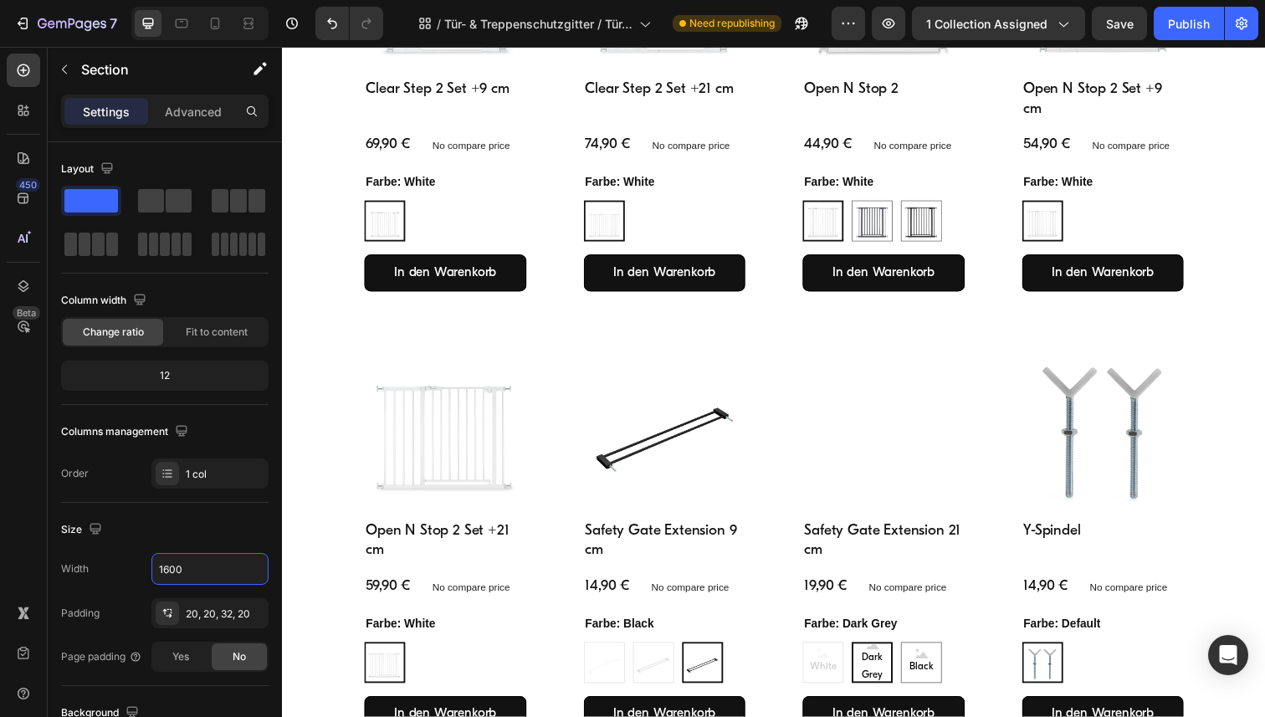
scroll to position [0, 0]
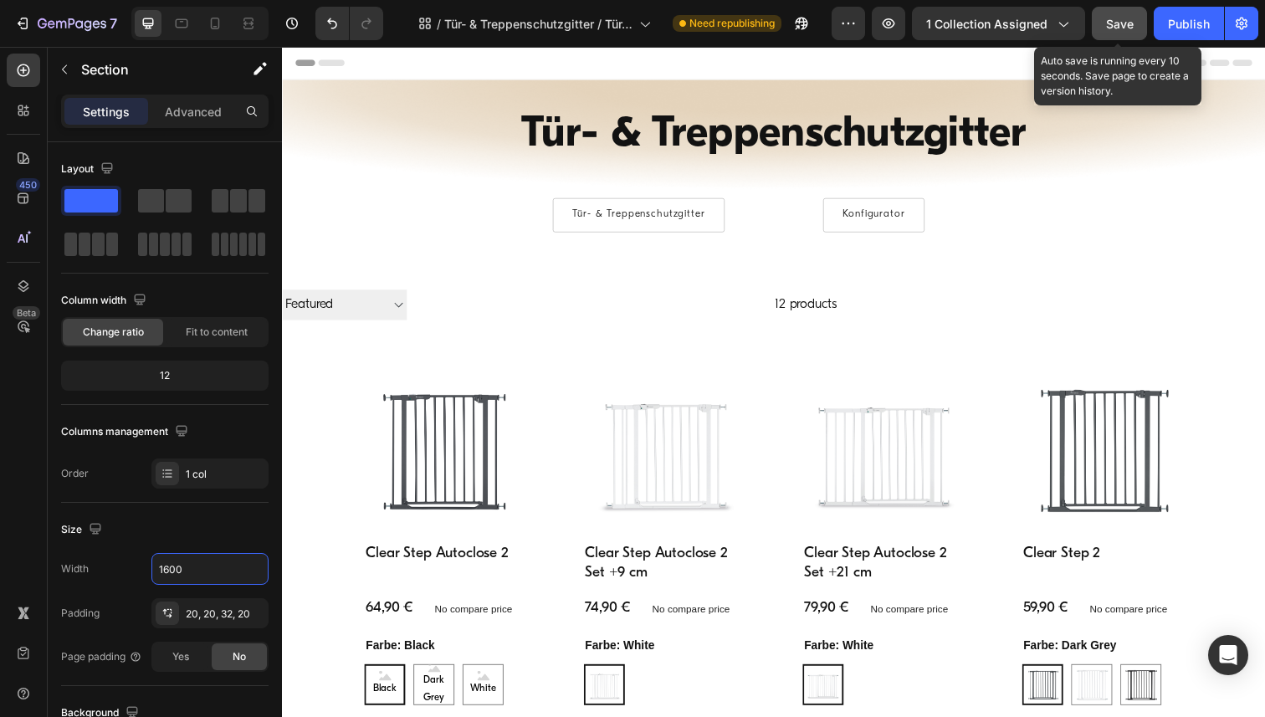
type input "1600"
click at [1095, 28] on button "Save" at bounding box center [1119, 23] width 55 height 33
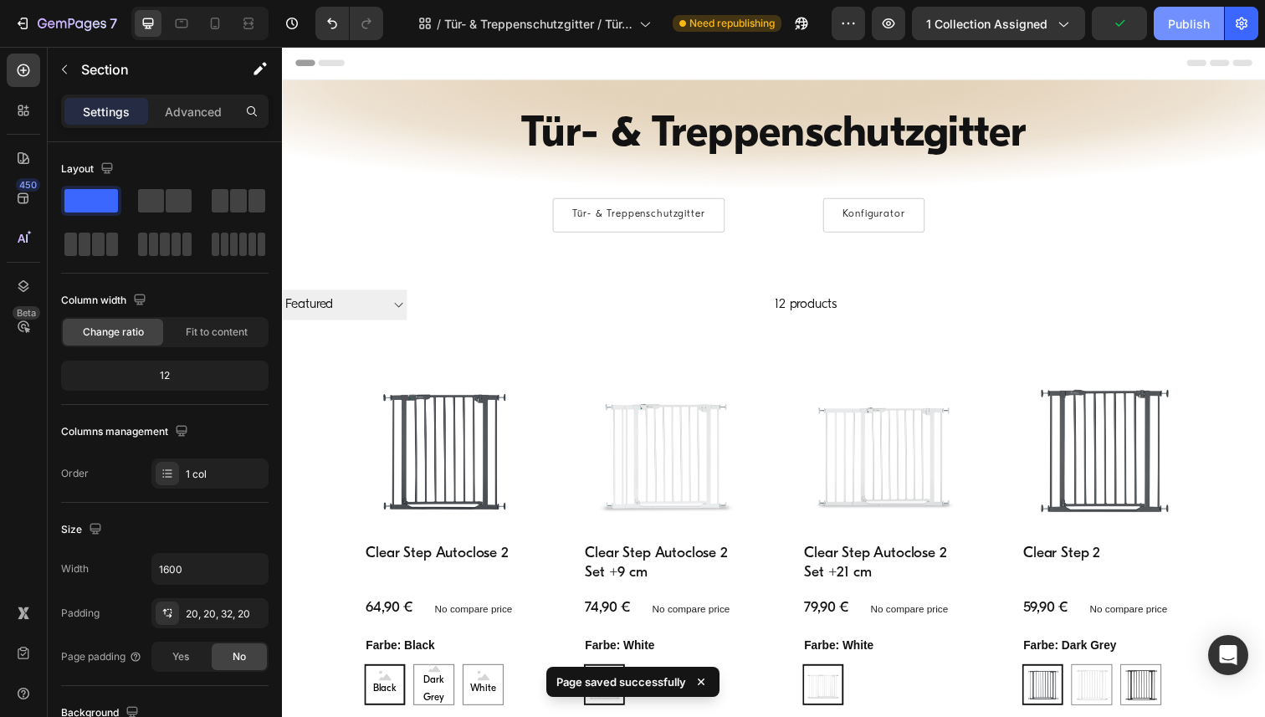
click at [1182, 19] on div "Publish" at bounding box center [1189, 24] width 42 height 18
